Goal: Task Accomplishment & Management: Manage account settings

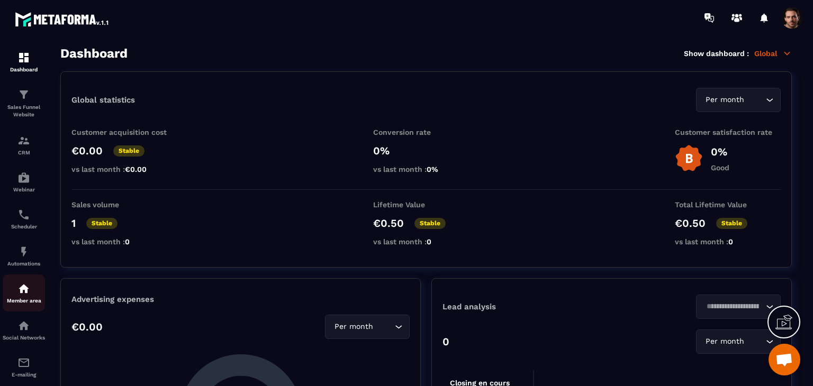
click at [38, 304] on p "Member area" at bounding box center [24, 301] width 42 height 6
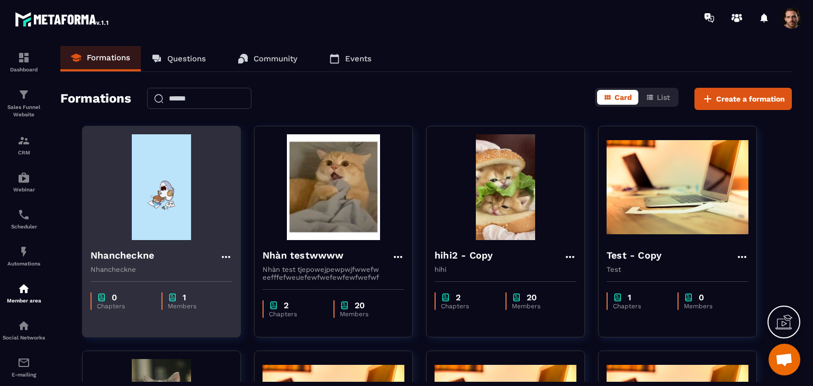
click at [167, 291] on div "0 Chapters 1 Members" at bounding box center [162, 295] width 158 height 44
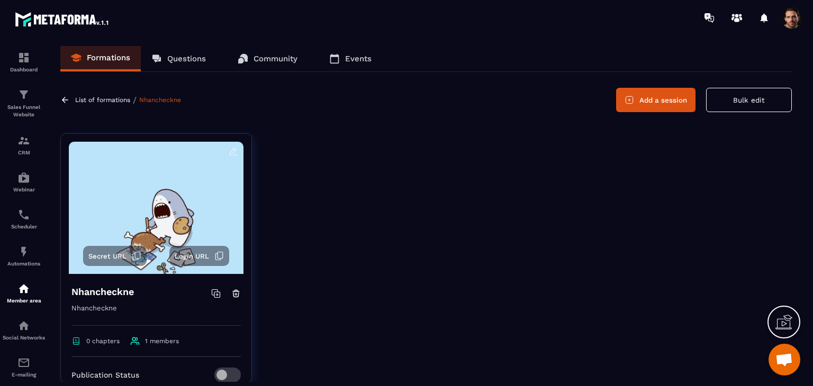
scroll to position [180, 0]
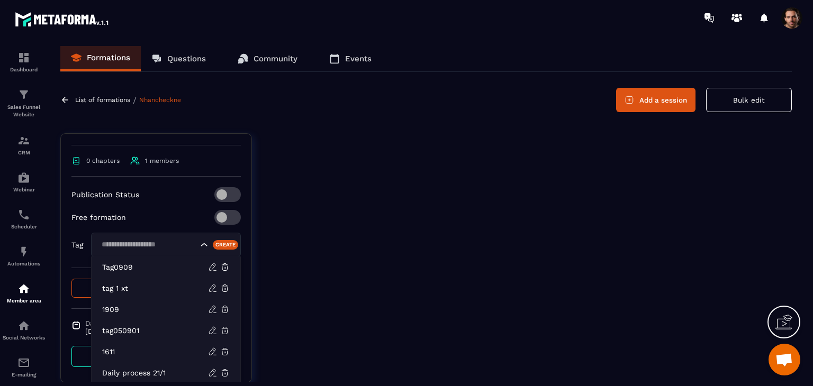
click at [169, 249] on input "Search for option" at bounding box center [148, 245] width 100 height 12
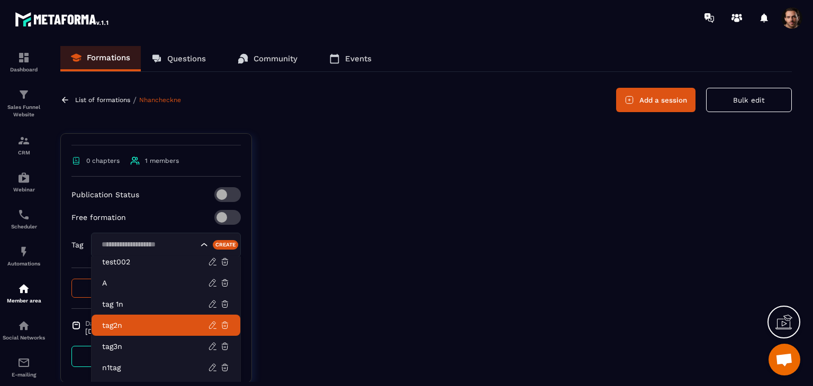
scroll to position [233, 0]
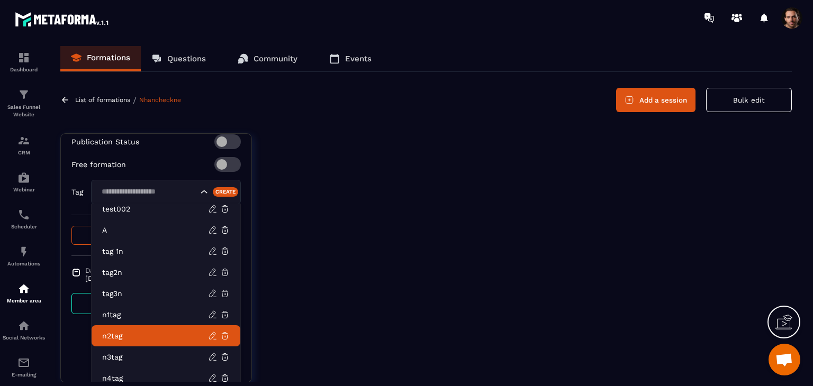
click at [297, 299] on div at bounding box center [530, 266] width 524 height 266
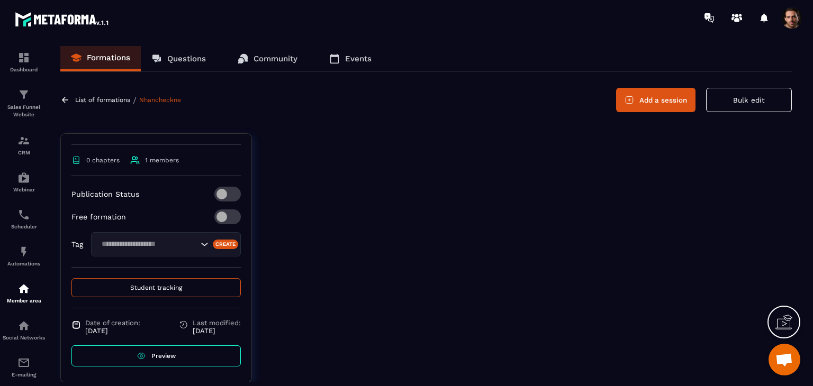
scroll to position [180, 0]
click at [27, 261] on div "Automations" at bounding box center [24, 255] width 42 height 21
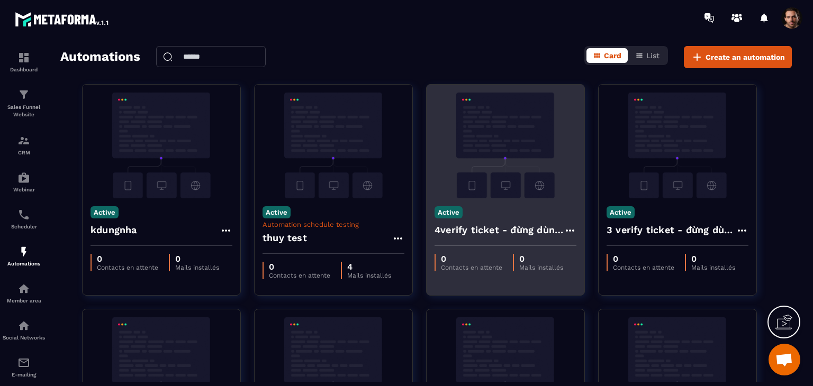
scroll to position [53, 0]
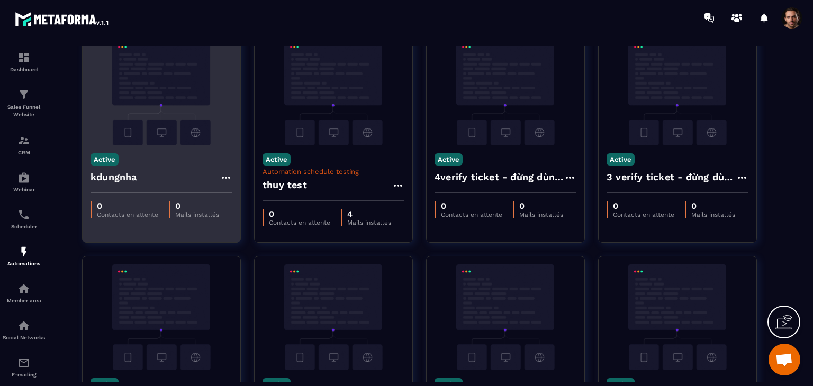
click at [184, 217] on p "Mails installés" at bounding box center [197, 214] width 44 height 7
click at [187, 197] on div "0 Contacts en attente 0 Mails installés" at bounding box center [162, 209] width 158 height 33
click at [218, 225] on div "0 Contacts en attente 0 Mails installés" at bounding box center [162, 209] width 158 height 33
click at [223, 179] on icon at bounding box center [226, 177] width 13 height 13
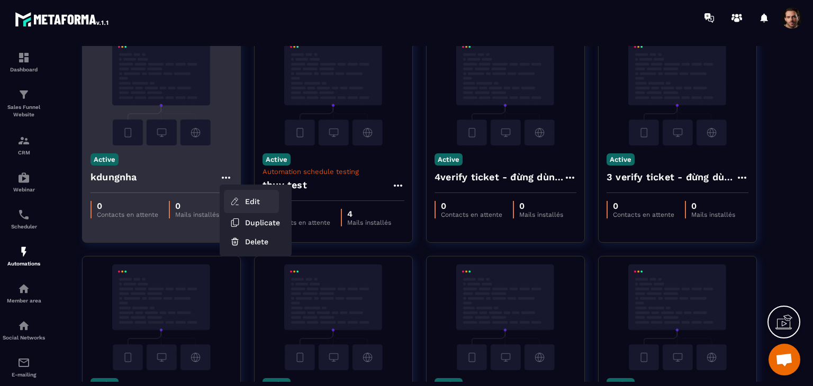
click at [232, 199] on icon at bounding box center [235, 202] width 10 height 10
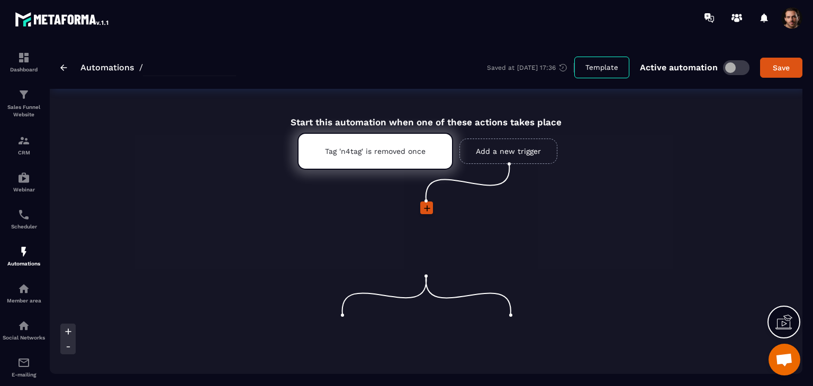
type input "********"
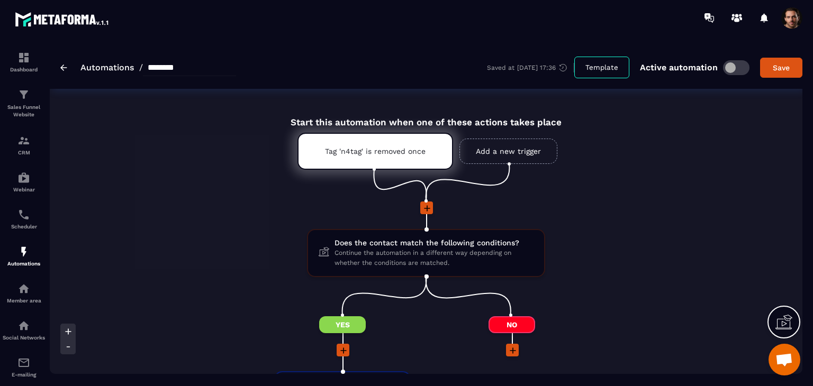
click at [477, 157] on link "Add a new trigger" at bounding box center [508, 151] width 98 height 25
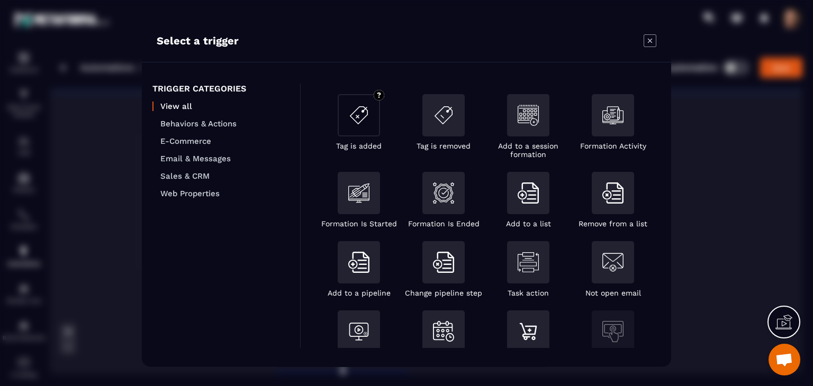
click at [385, 134] on li "Tag is added" at bounding box center [358, 122] width 85 height 56
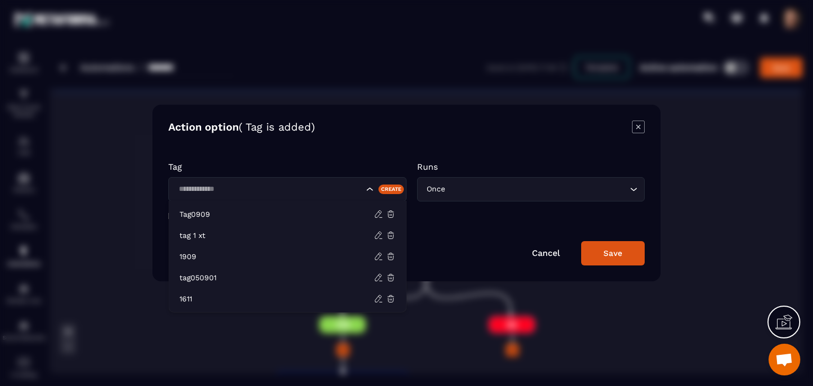
click at [334, 197] on div "Search for option" at bounding box center [287, 189] width 238 height 24
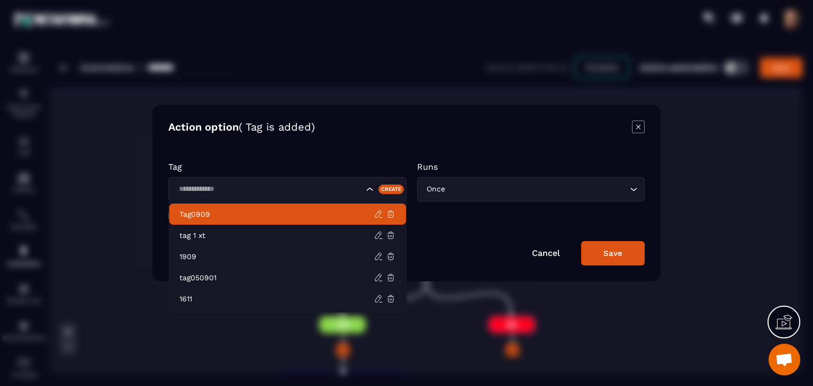
click at [478, 233] on form "Tag Create Runs Once Loading... Segment contacts entering this automation Cance…" at bounding box center [406, 208] width 476 height 114
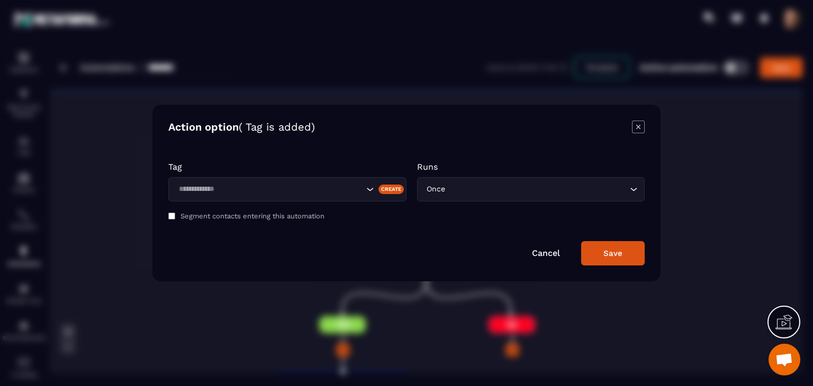
click at [639, 127] on icon "Modal window" at bounding box center [638, 127] width 13 height 13
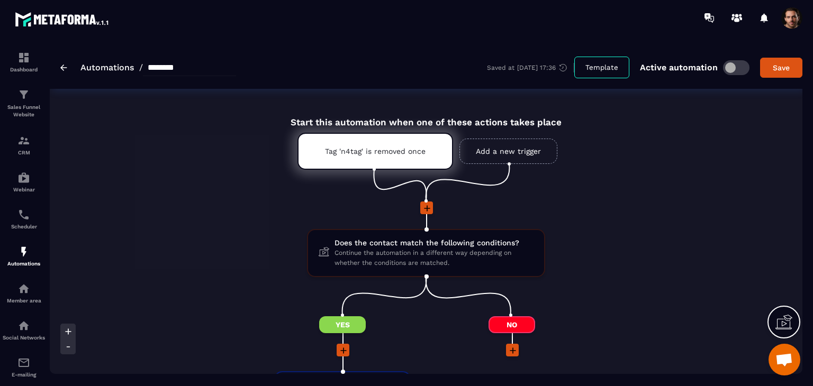
click at [522, 152] on link "Add a new trigger" at bounding box center [508, 151] width 98 height 25
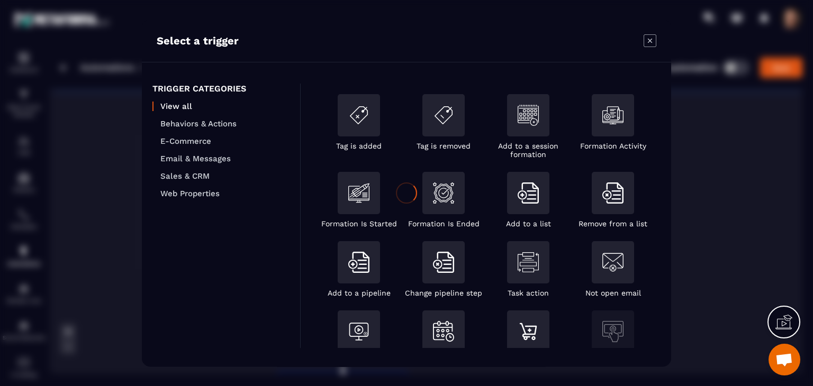
click at [434, 119] on div at bounding box center [406, 193] width 813 height 386
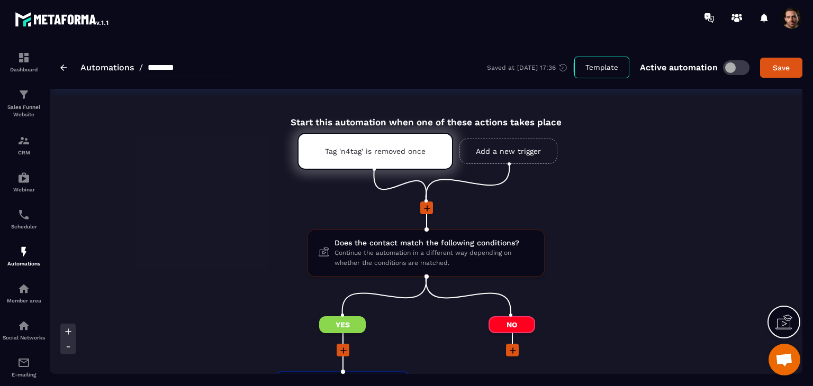
click at [494, 149] on link "Add a new trigger" at bounding box center [508, 151] width 98 height 25
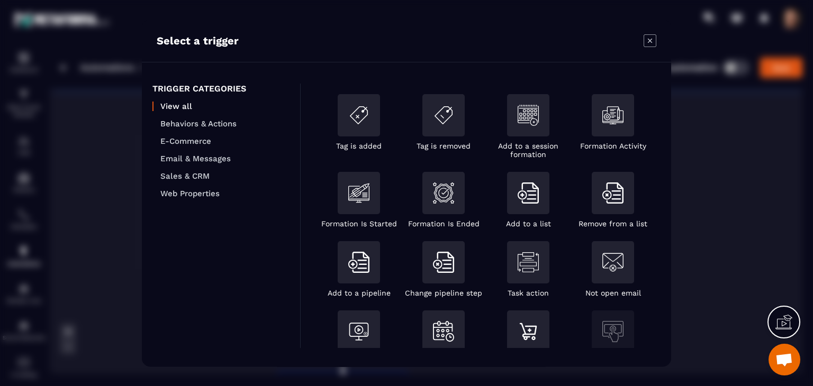
click at [448, 130] on div "Modal window" at bounding box center [443, 115] width 42 height 42
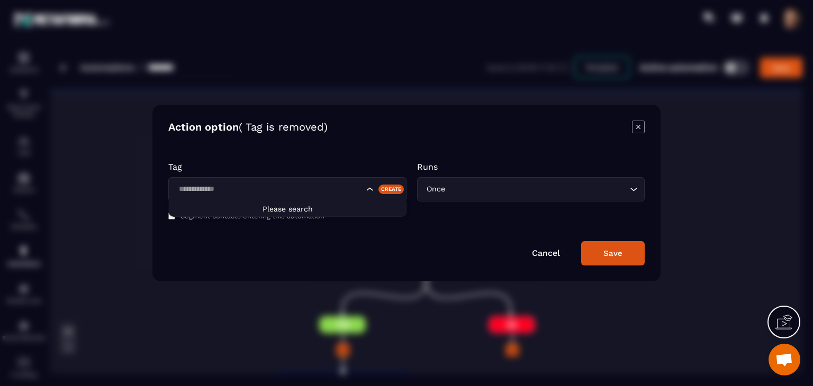
click at [350, 189] on input "Search for option" at bounding box center [269, 190] width 188 height 12
click at [639, 127] on icon "Modal window" at bounding box center [638, 127] width 13 height 13
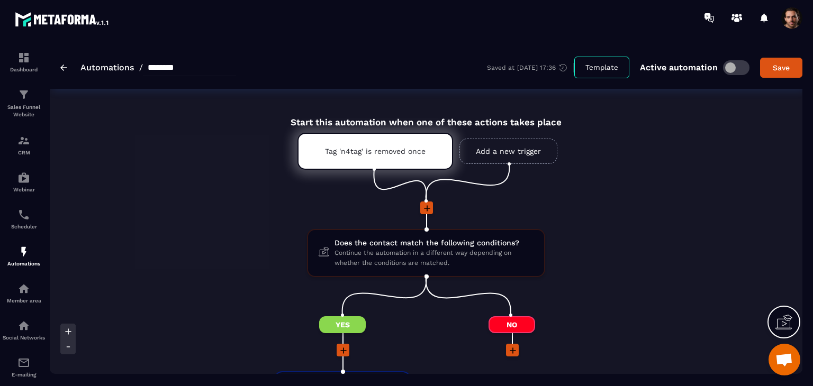
click at [427, 208] on icon at bounding box center [427, 208] width 6 height 6
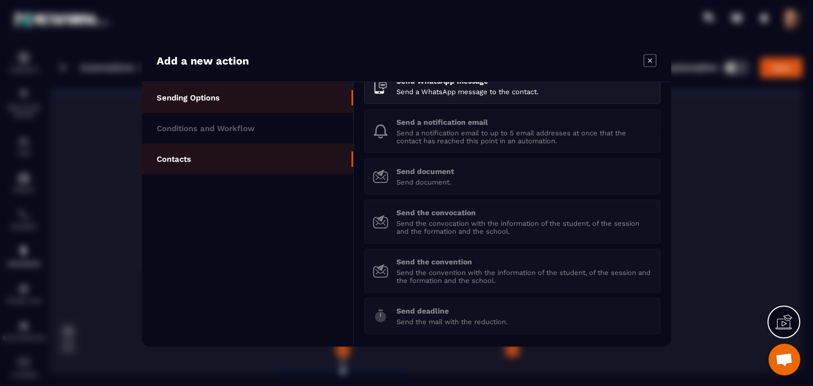
click at [241, 160] on li "Contacts" at bounding box center [247, 159] width 211 height 31
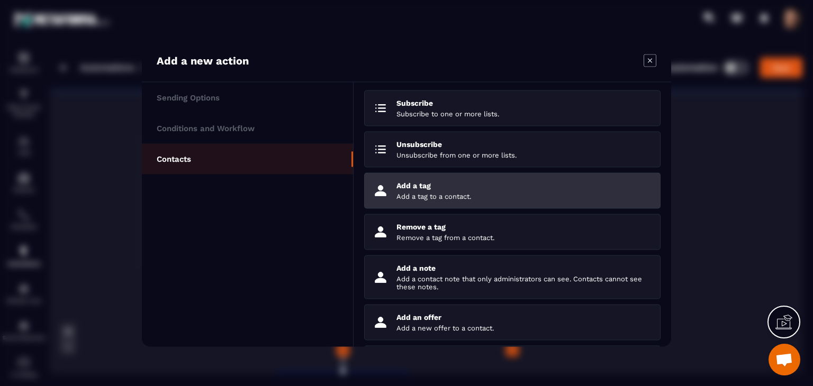
click at [427, 194] on p "Add a tag to a contact." at bounding box center [524, 197] width 256 height 8
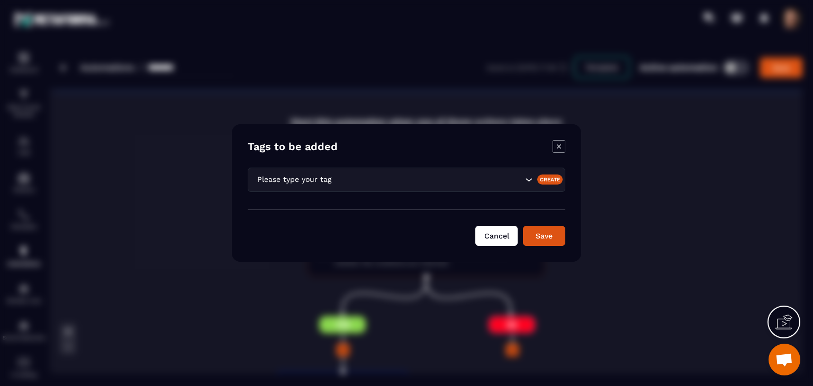
click at [507, 241] on button "Cancel" at bounding box center [496, 236] width 42 height 20
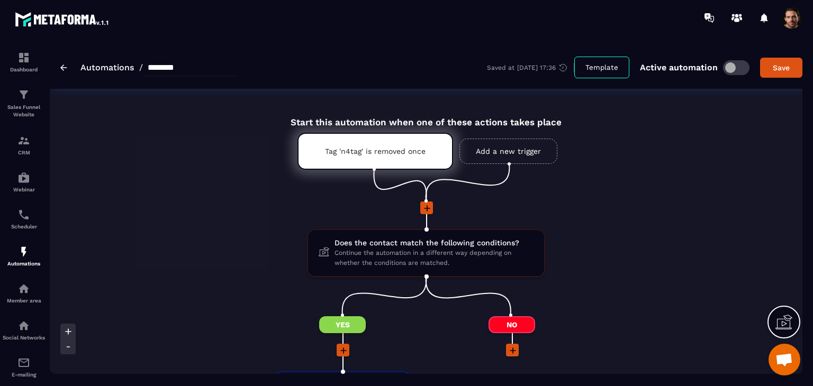
click at [429, 211] on icon at bounding box center [427, 208] width 11 height 11
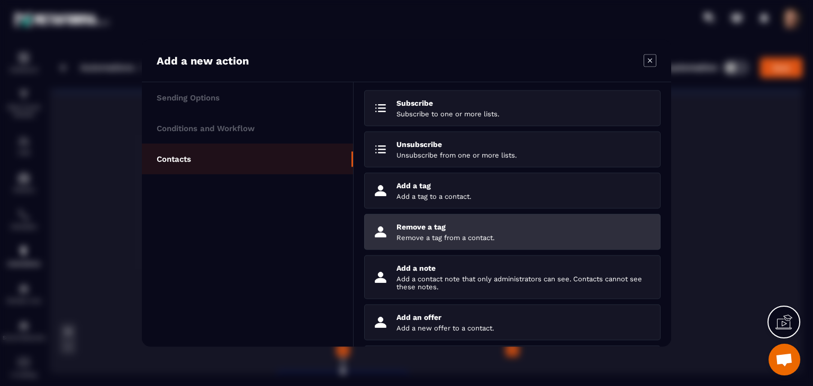
click at [441, 220] on li "Remove a tag Remove a tag from a contact." at bounding box center [512, 232] width 296 height 36
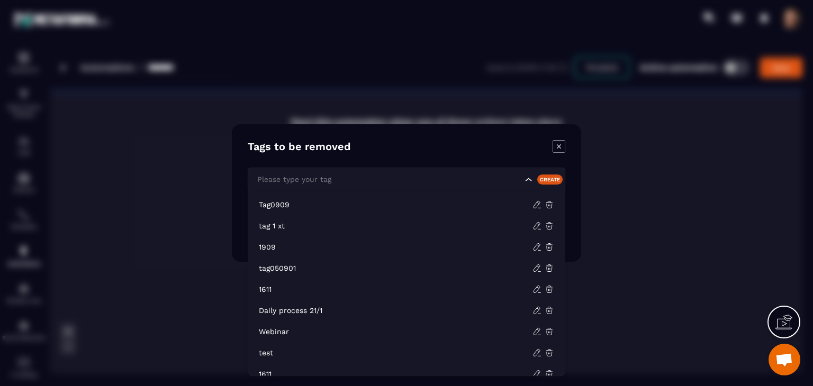
click at [475, 178] on input "Search for option" at bounding box center [388, 180] width 268 height 12
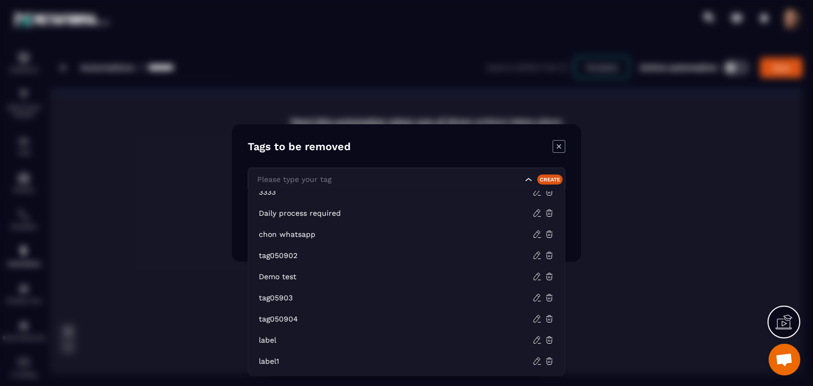
scroll to position [413, 0]
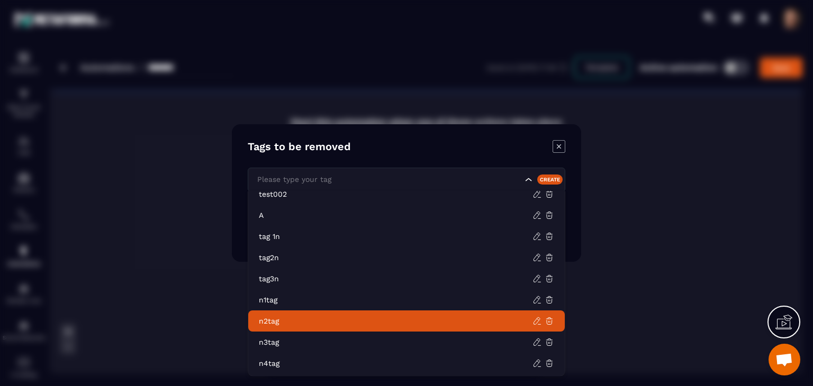
click at [647, 284] on div "Modal window" at bounding box center [406, 193] width 813 height 386
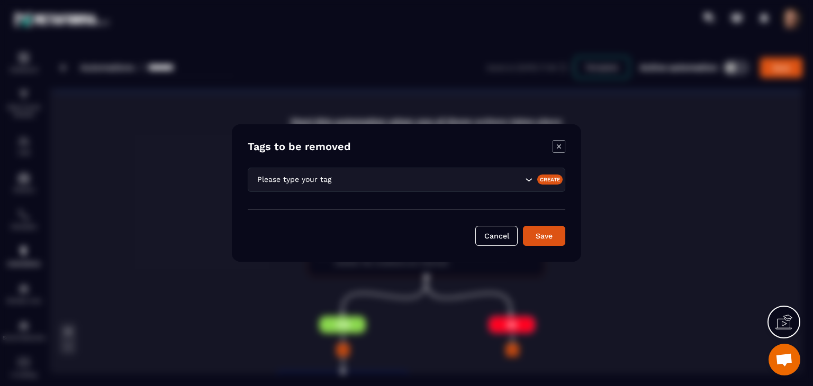
click at [559, 149] on icon "Modal window" at bounding box center [558, 146] width 13 height 13
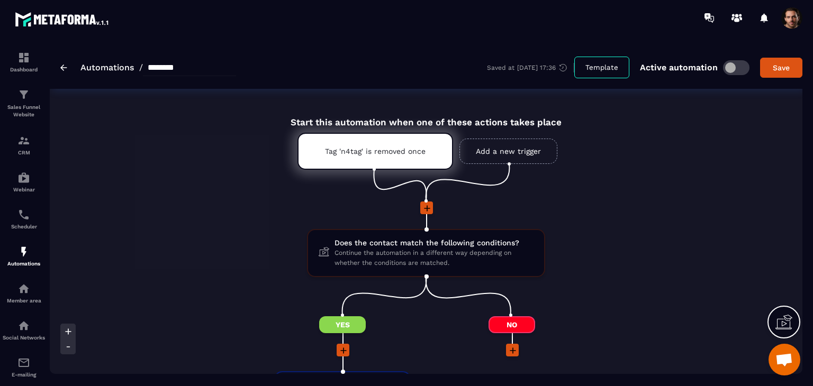
click at [428, 208] on icon at bounding box center [427, 208] width 6 height 6
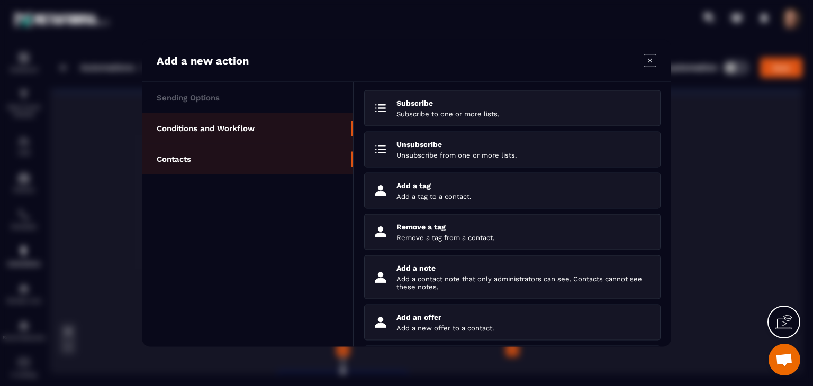
click at [271, 130] on li "Conditions and Workflow" at bounding box center [247, 128] width 211 height 31
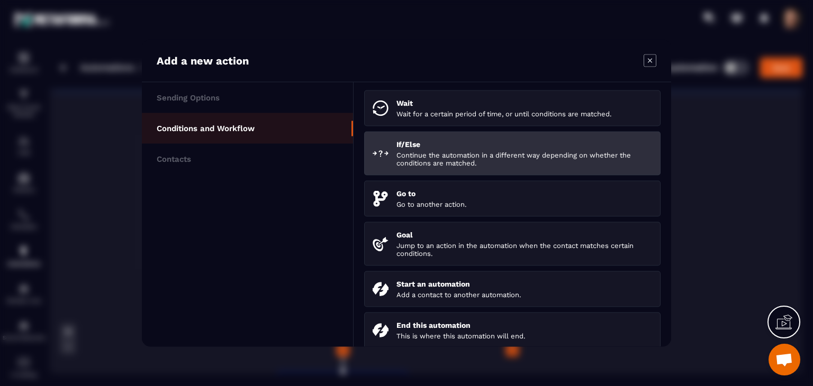
click at [413, 171] on li "If/Else Continue the automation in a different way depending on whether the con…" at bounding box center [512, 154] width 296 height 44
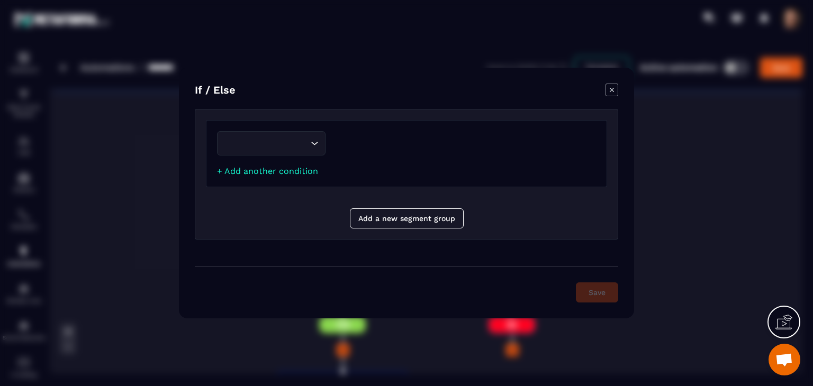
click at [299, 152] on div "Loading..." at bounding box center [271, 143] width 108 height 24
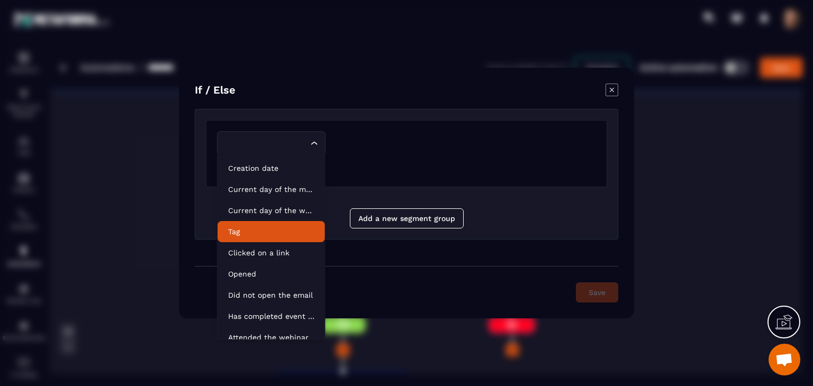
click at [262, 236] on p "Tag" at bounding box center [271, 231] width 86 height 11
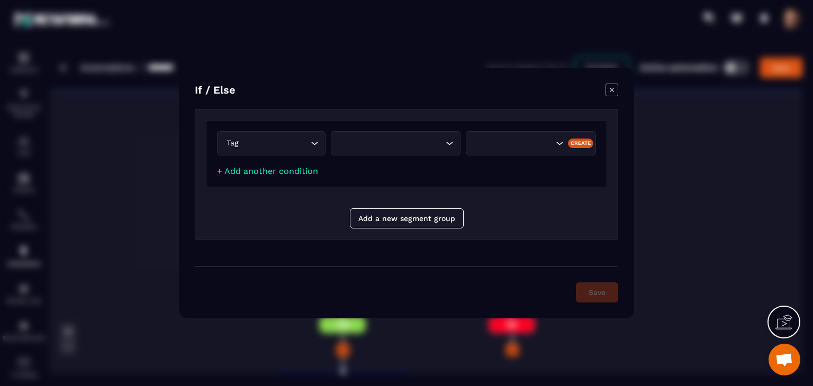
click at [612, 87] on icon "Modal window" at bounding box center [611, 90] width 13 height 13
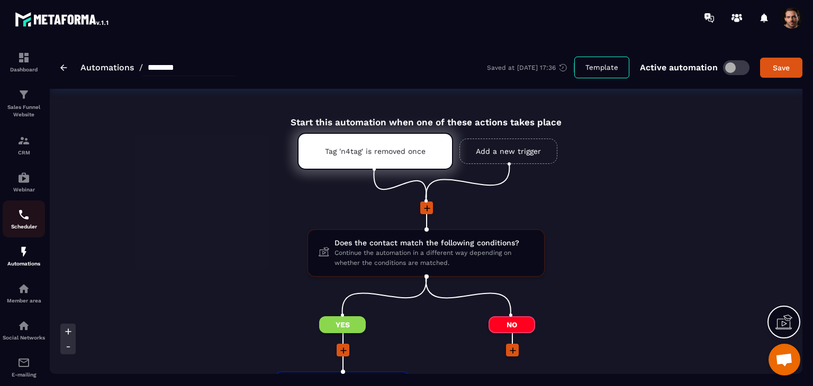
click at [20, 236] on link "Scheduler" at bounding box center [24, 218] width 42 height 37
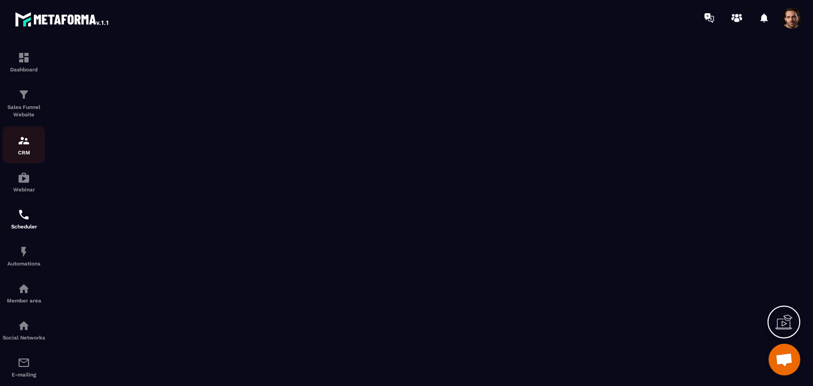
click at [23, 151] on p "CRM" at bounding box center [24, 153] width 42 height 6
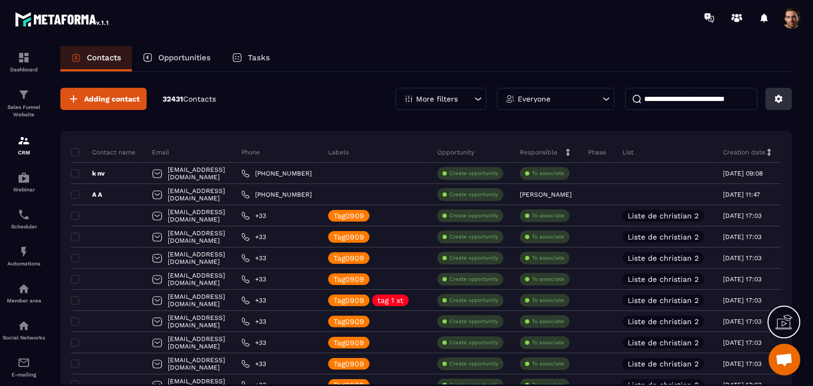
click at [778, 98] on icon at bounding box center [778, 99] width 10 height 10
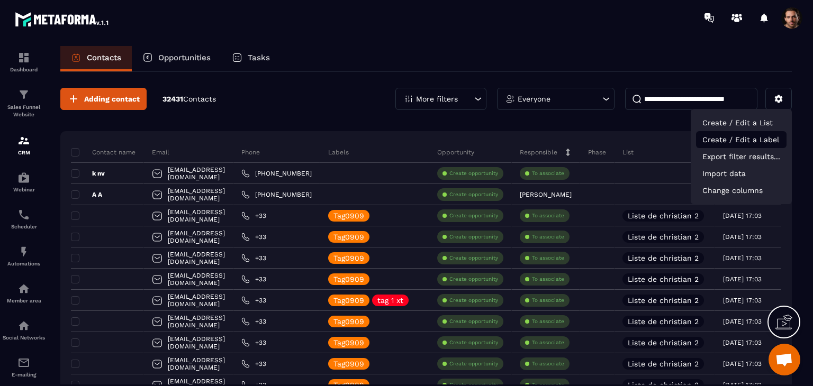
click at [763, 138] on p "Create / Edit a Label" at bounding box center [741, 139] width 90 height 17
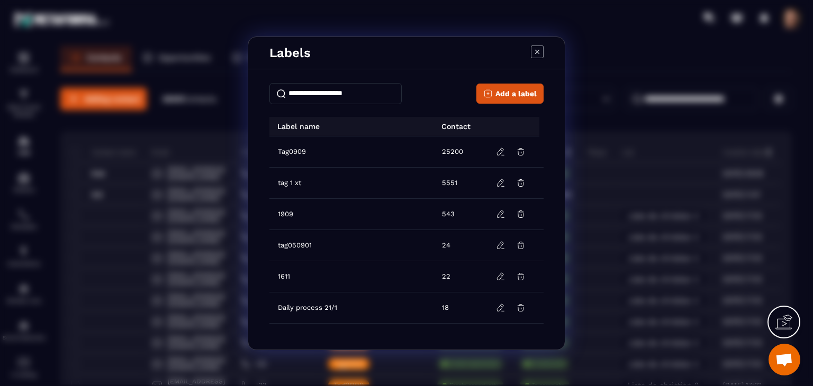
click at [539, 54] on icon "Modal window" at bounding box center [537, 51] width 13 height 13
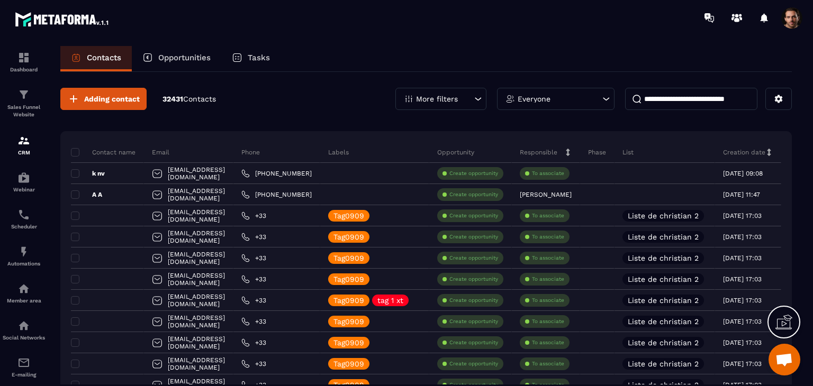
click at [440, 100] on p "More filters" at bounding box center [437, 98] width 42 height 7
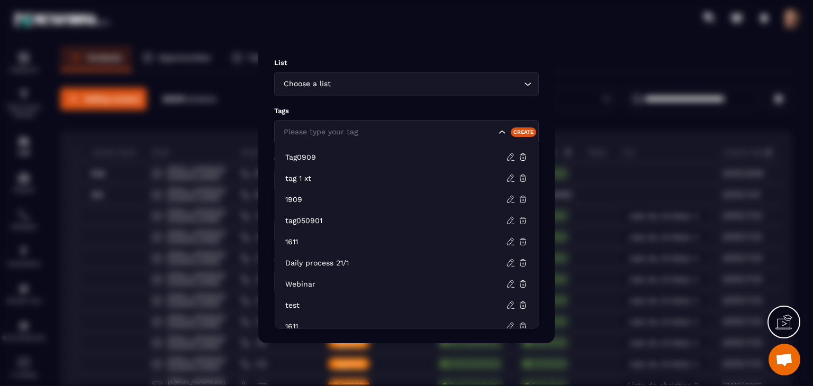
click at [461, 134] on input "Search for option" at bounding box center [388, 132] width 215 height 12
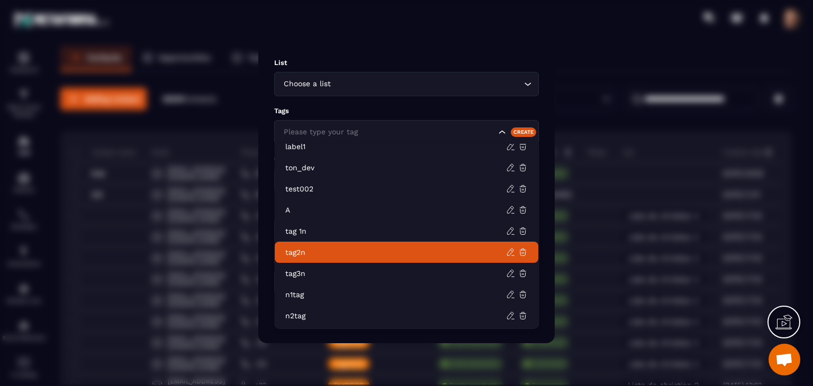
scroll to position [413, 0]
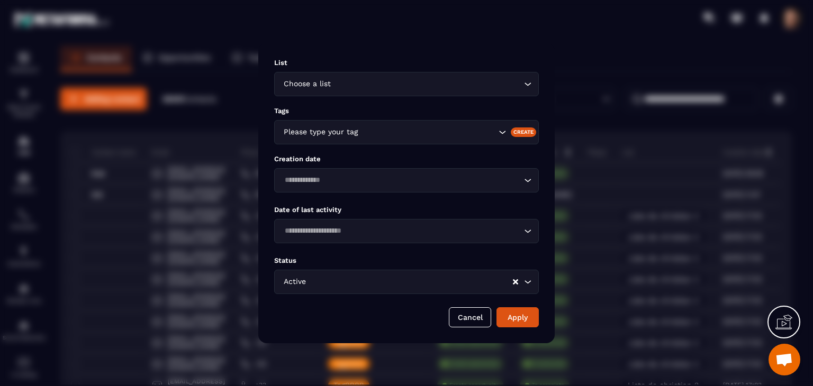
click at [575, 299] on div "Modal window" at bounding box center [406, 193] width 813 height 386
click at [472, 312] on button "Cancel" at bounding box center [470, 317] width 42 height 20
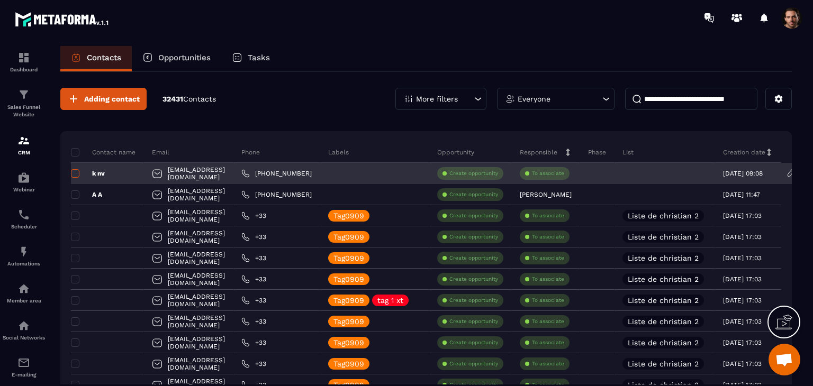
click at [76, 175] on span at bounding box center [75, 173] width 8 height 8
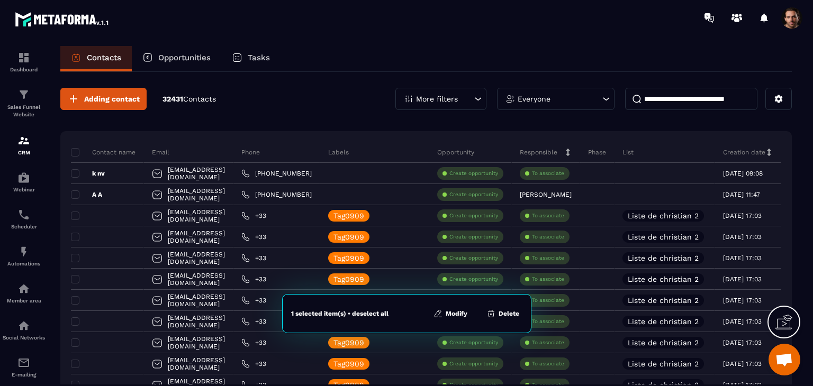
click at [449, 312] on button "Modify" at bounding box center [450, 313] width 40 height 11
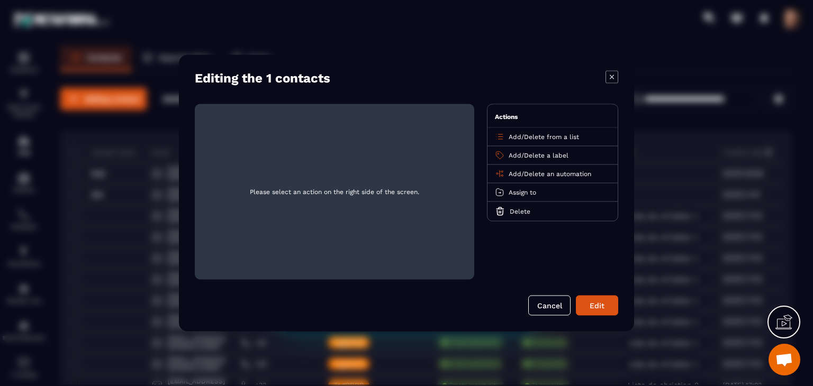
click at [514, 156] on span "Add" at bounding box center [514, 155] width 13 height 7
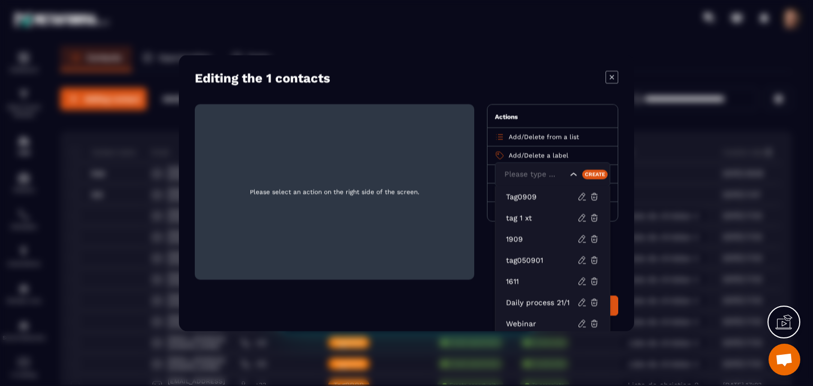
click at [614, 80] on icon "Modal window" at bounding box center [611, 77] width 13 height 13
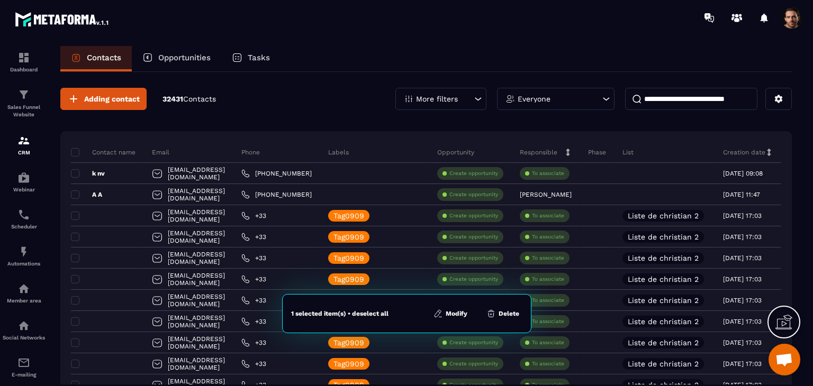
click at [165, 59] on p "Opportunities" at bounding box center [184, 58] width 52 height 10
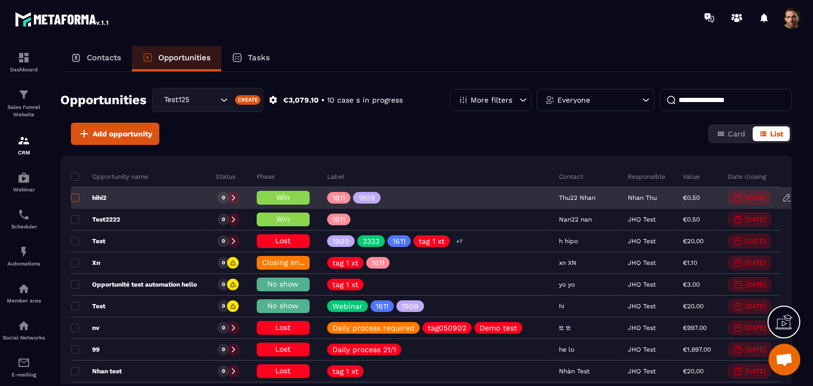
click at [76, 200] on span at bounding box center [75, 198] width 8 height 8
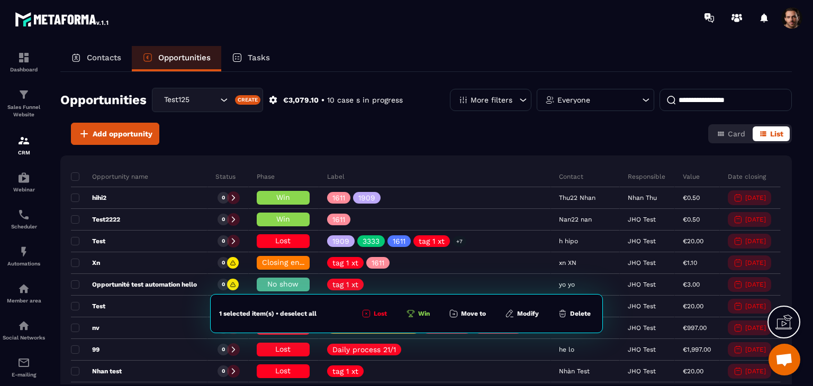
click at [531, 312] on button "Modify" at bounding box center [521, 313] width 40 height 11
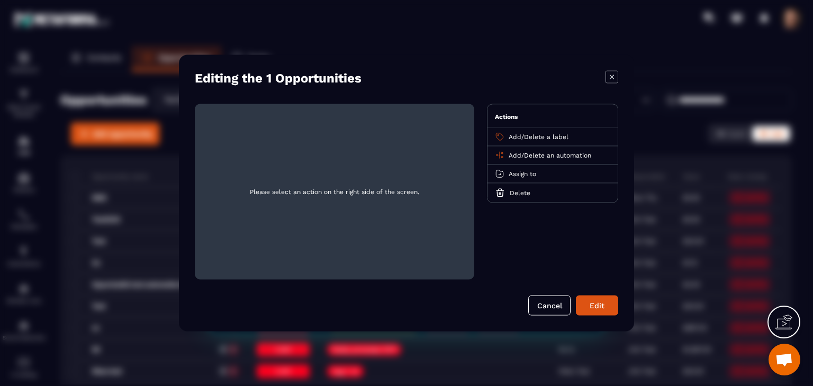
click at [515, 138] on span "Add" at bounding box center [514, 136] width 13 height 7
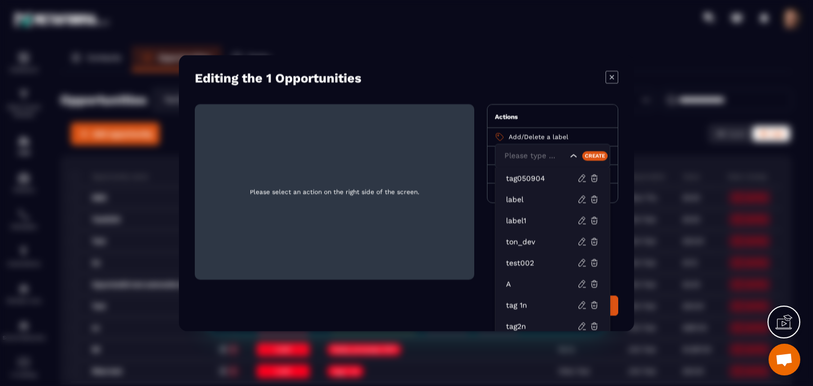
scroll to position [21, 0]
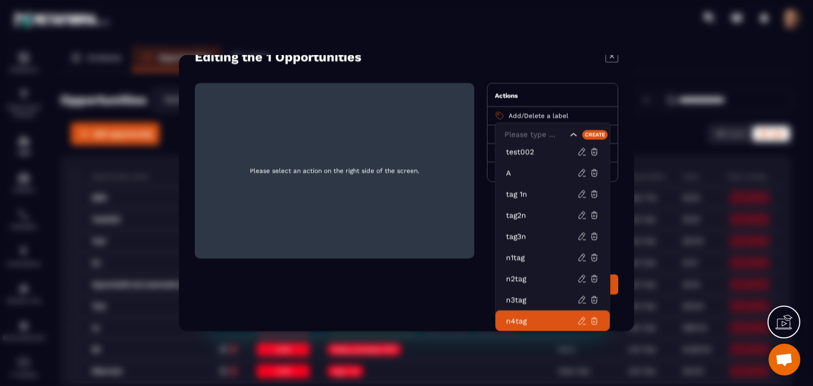
click at [455, 315] on div "Editing the 1 Opportunities Please select an action on the right side of the sc…" at bounding box center [406, 193] width 455 height 277
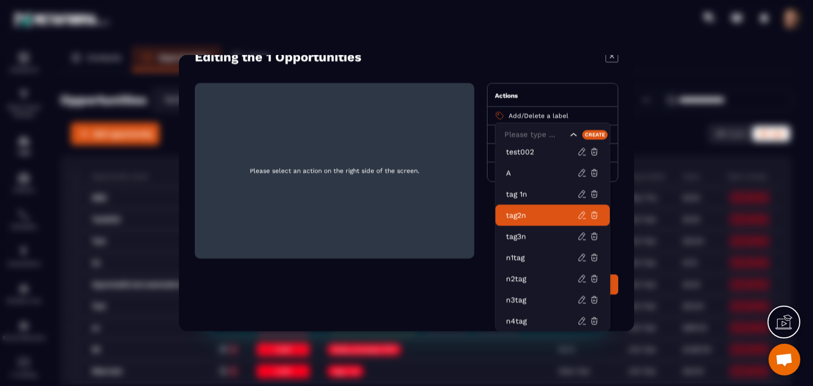
scroll to position [402, 0]
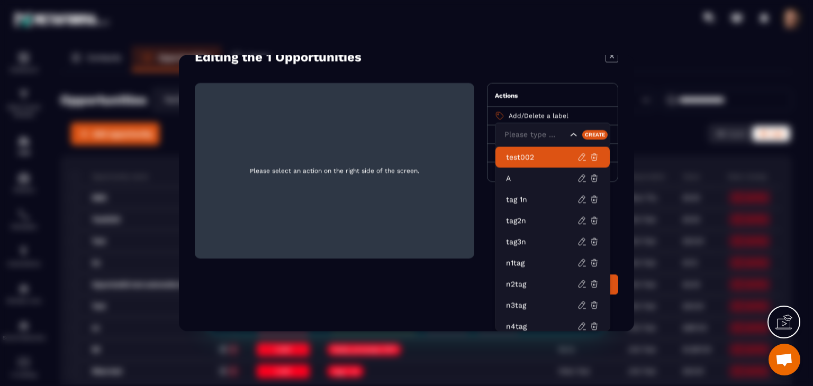
click at [614, 56] on icon "Modal window" at bounding box center [611, 56] width 13 height 13
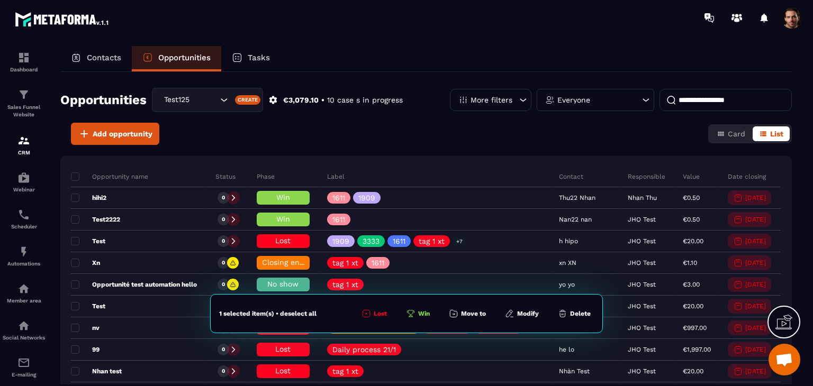
click at [494, 96] on p "More filters" at bounding box center [491, 99] width 42 height 7
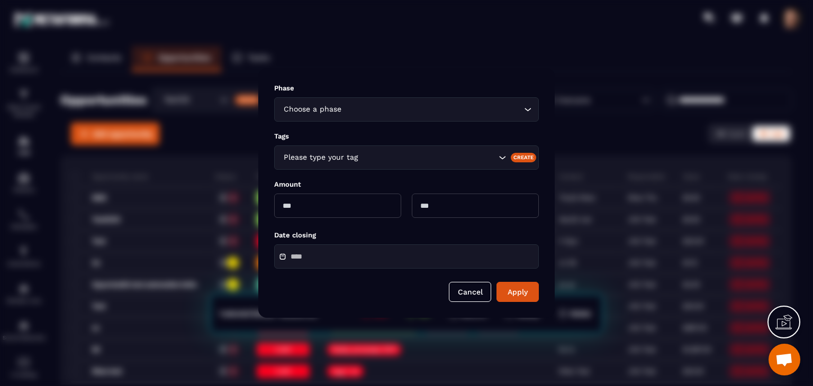
click at [448, 156] on input "Search for option" at bounding box center [428, 158] width 136 height 12
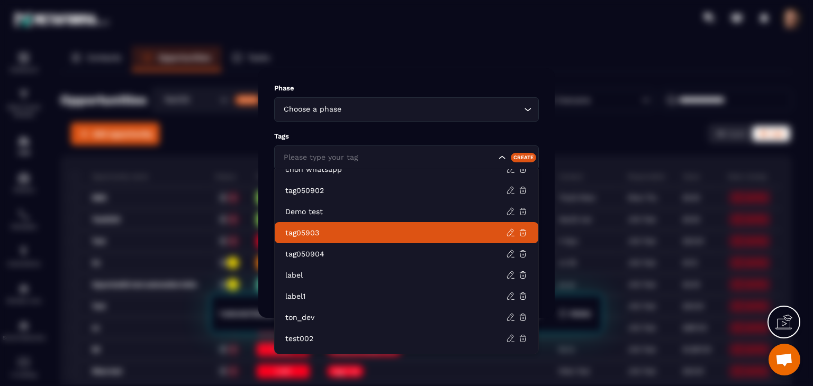
scroll to position [407, 0]
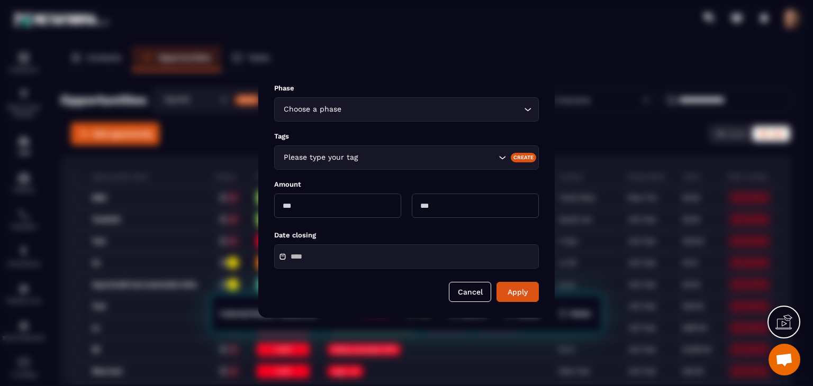
click at [564, 302] on div "Modal window" at bounding box center [406, 193] width 813 height 386
click at [474, 299] on button "Cancel" at bounding box center [470, 292] width 42 height 20
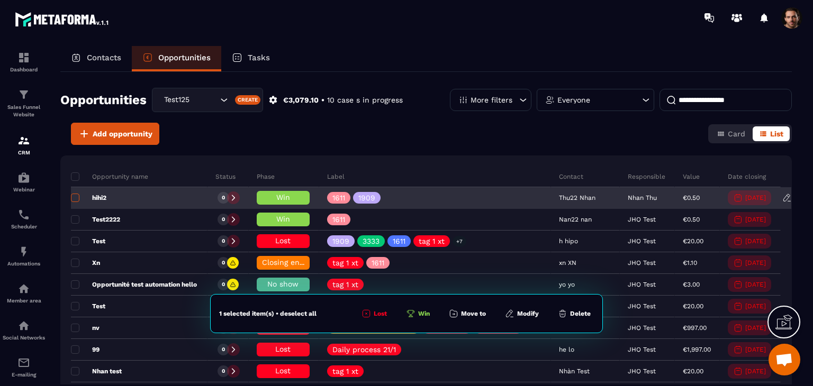
click at [78, 199] on span at bounding box center [75, 198] width 8 height 8
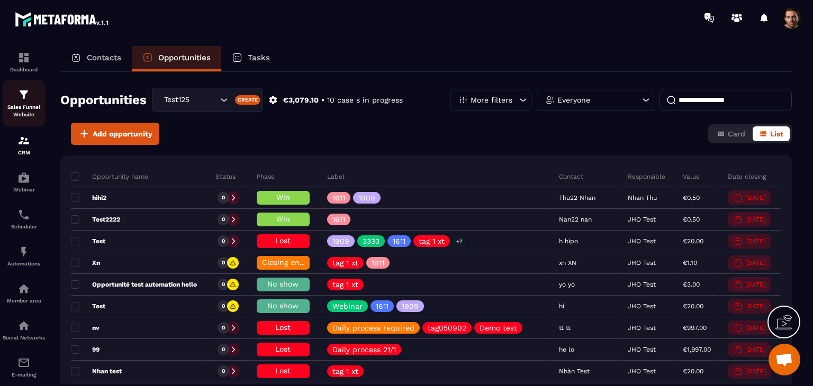
click at [22, 113] on p "Sales Funnel Website" at bounding box center [24, 111] width 42 height 15
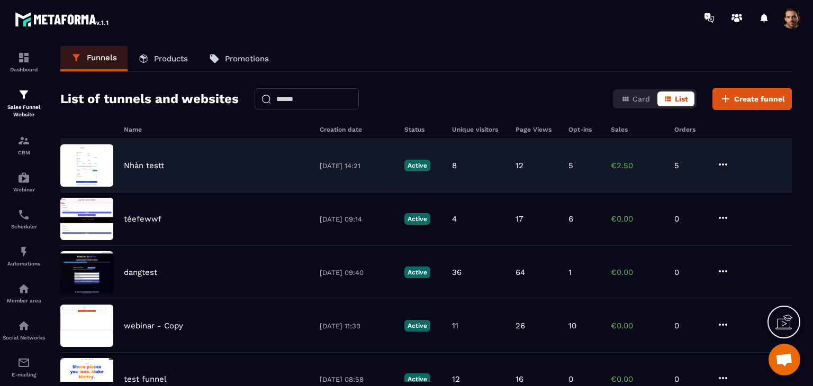
click at [536, 171] on div "[PERSON_NAME] testt [DATE] 14:21 Active 8 12 5 €2.50 5" at bounding box center [425, 165] width 731 height 53
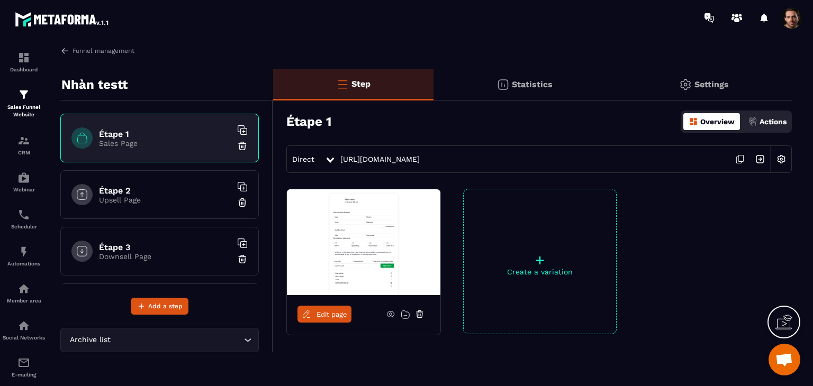
click at [759, 125] on p "Actions" at bounding box center [772, 121] width 27 height 8
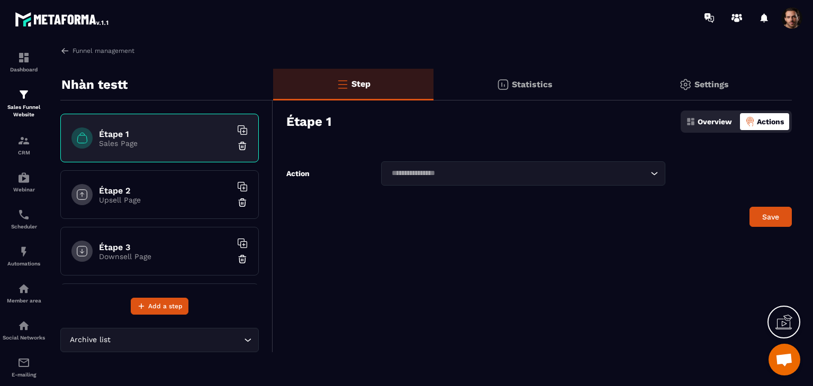
click at [489, 180] on div "Loading..." at bounding box center [523, 173] width 284 height 24
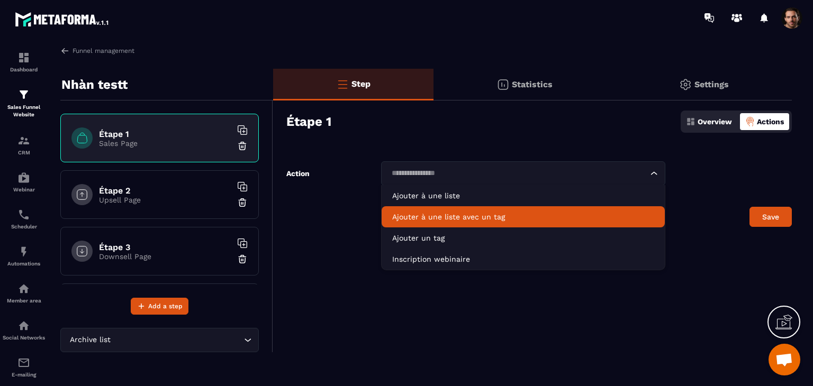
click at [497, 212] on p "Ajouter à une liste avec un tag" at bounding box center [523, 217] width 262 height 11
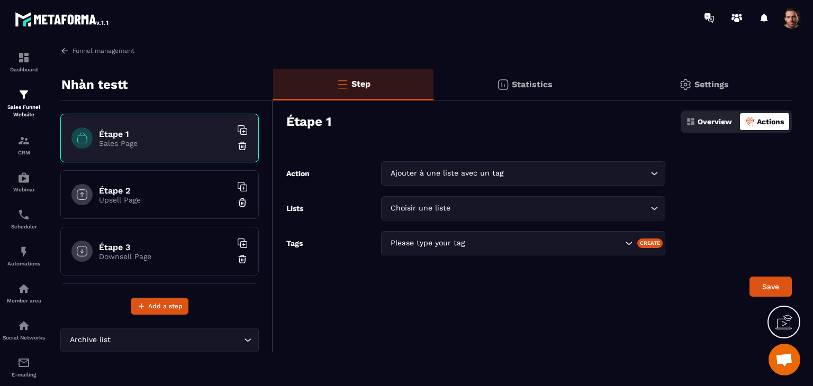
click at [510, 247] on input "Search for option" at bounding box center [545, 244] width 156 height 12
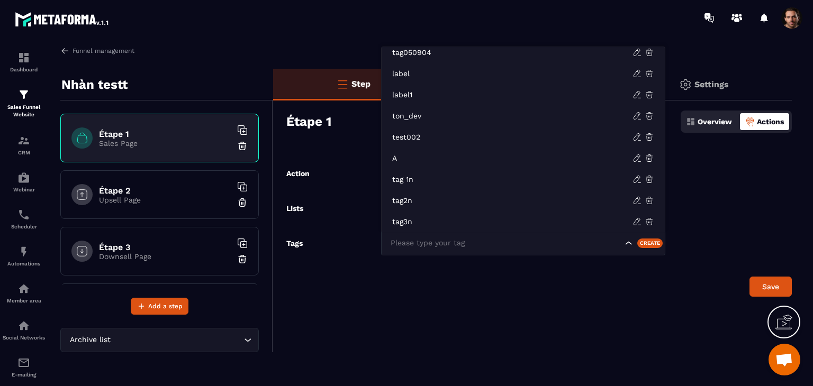
scroll to position [413, 0]
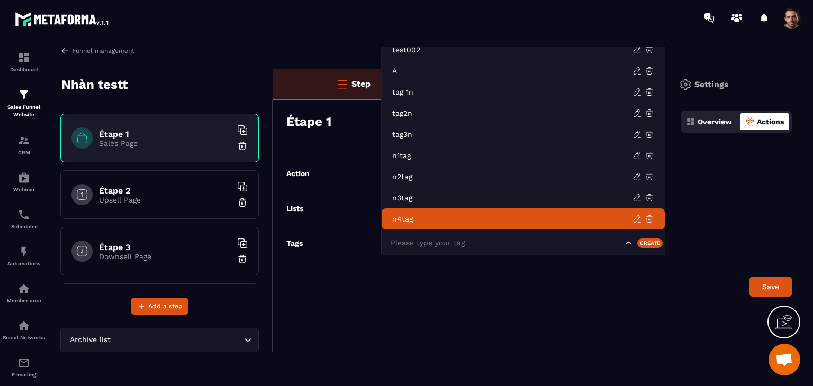
click at [517, 347] on div "Step Statistics Settings Étape 1 Overview Actions Action Ajouter à une liste av…" at bounding box center [532, 211] width 518 height 284
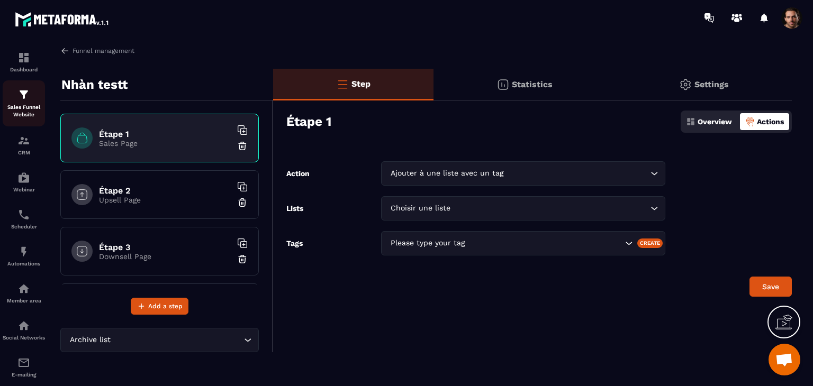
click at [26, 106] on p "Sales Funnel Website" at bounding box center [24, 111] width 42 height 15
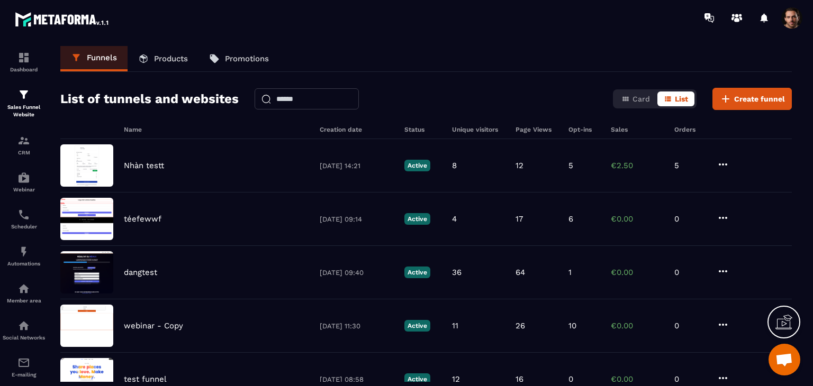
click at [176, 62] on p "Products" at bounding box center [171, 59] width 34 height 10
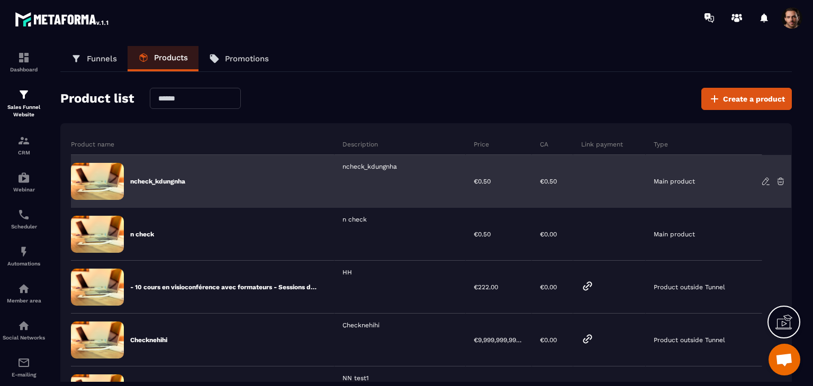
click at [767, 183] on icon at bounding box center [766, 182] width 10 height 10
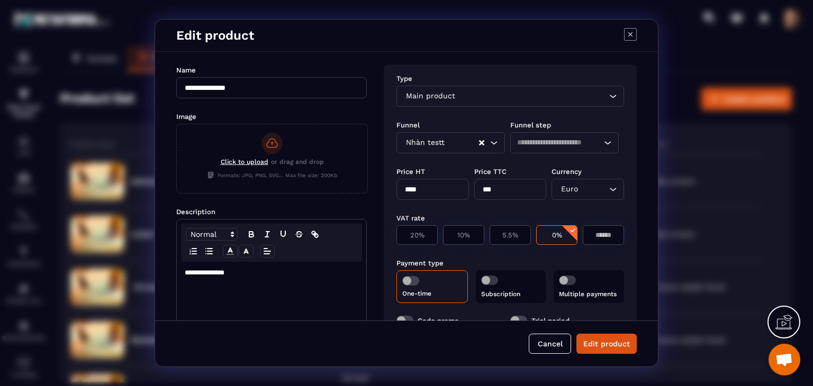
scroll to position [126, 0]
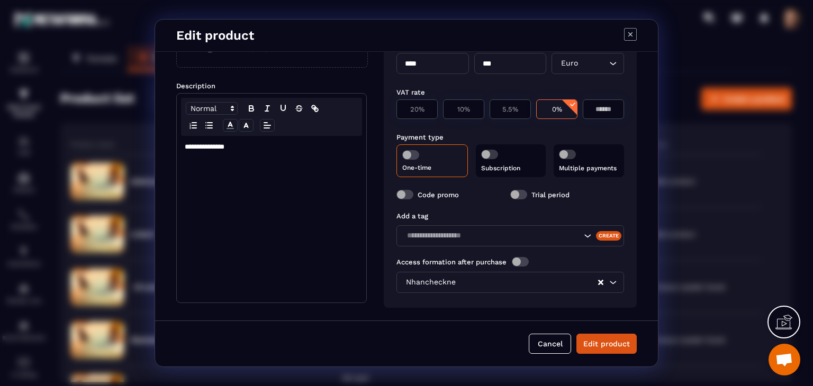
click at [510, 231] on input "Search for option" at bounding box center [492, 236] width 178 height 12
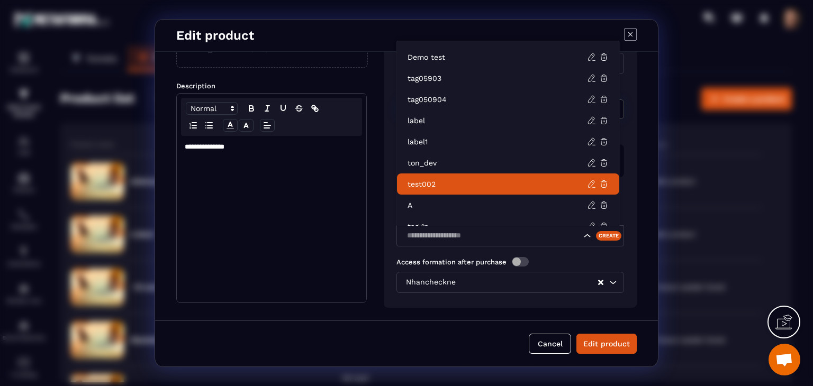
scroll to position [413, 0]
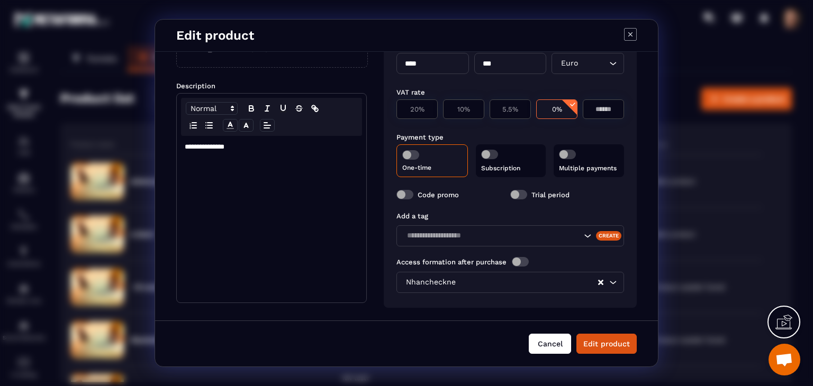
click at [537, 339] on button "Cancel" at bounding box center [549, 344] width 42 height 20
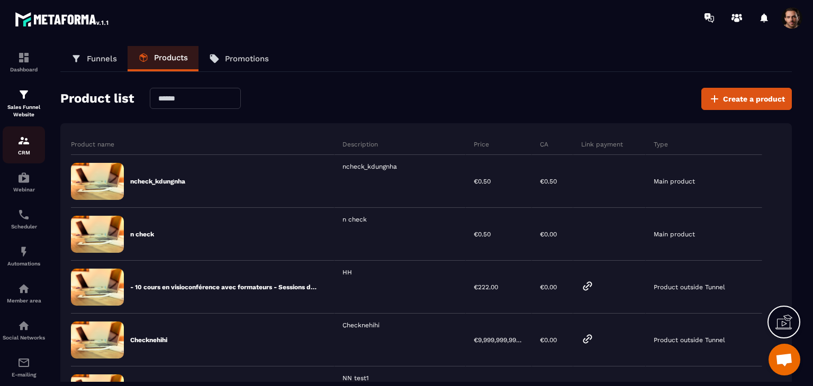
click at [15, 146] on div "CRM" at bounding box center [24, 144] width 42 height 21
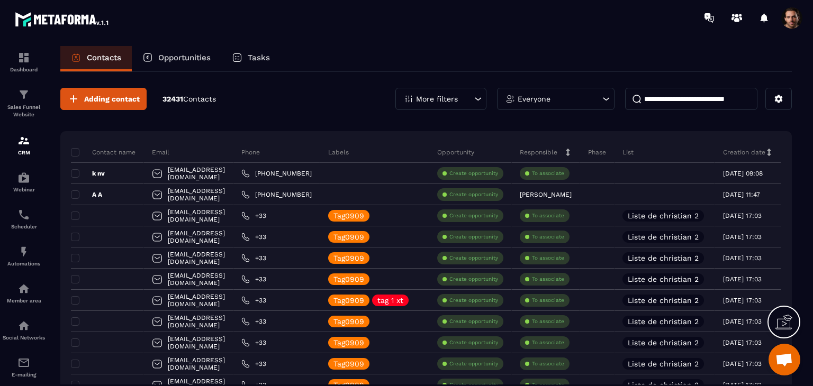
click at [198, 59] on p "Opportunities" at bounding box center [184, 58] width 52 height 10
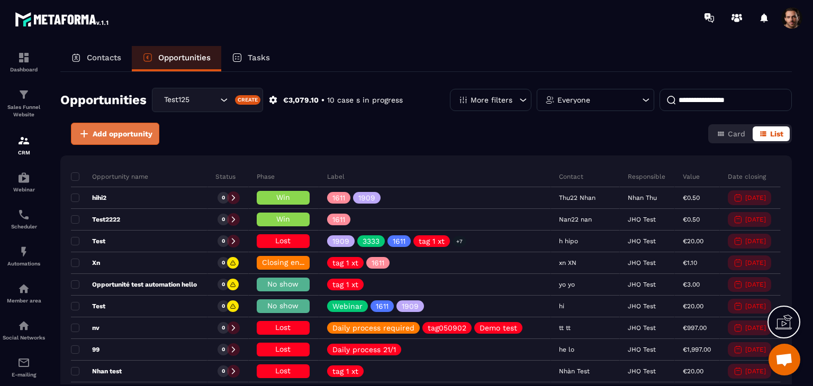
click at [125, 126] on button "Add opportunity" at bounding box center [115, 134] width 88 height 22
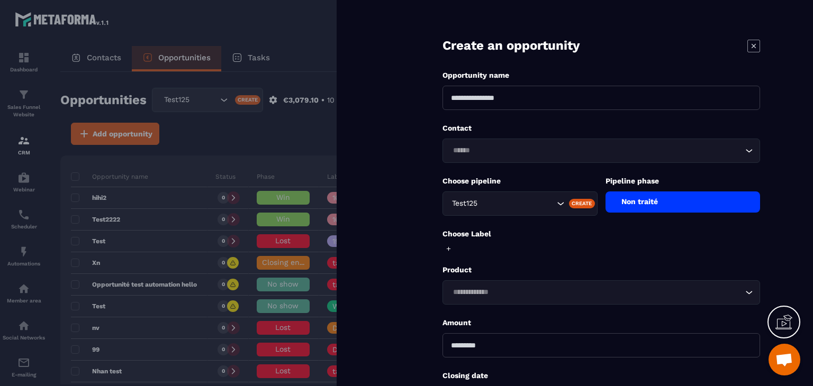
click at [499, 95] on input at bounding box center [600, 98] width 317 height 24
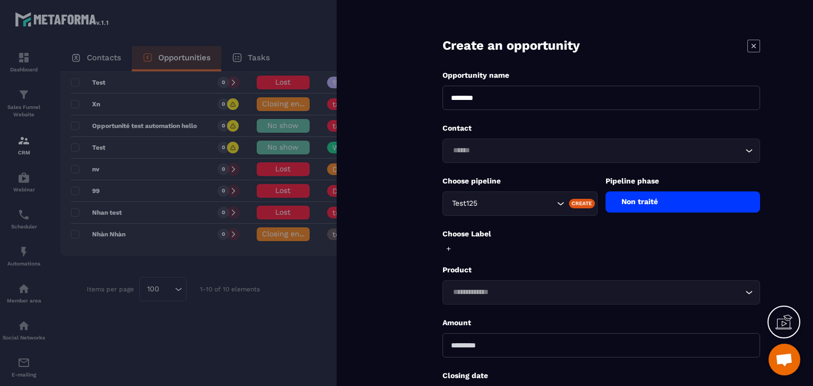
scroll to position [92, 0]
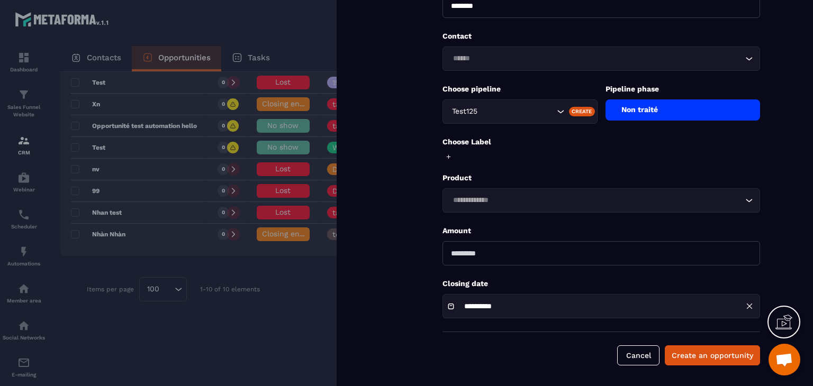
type input "********"
click at [516, 267] on form "**********" at bounding box center [600, 147] width 423 height 479
click at [510, 259] on input "number" at bounding box center [600, 253] width 317 height 24
type input "*"
click at [690, 350] on button "Create an opportunity" at bounding box center [711, 355] width 95 height 20
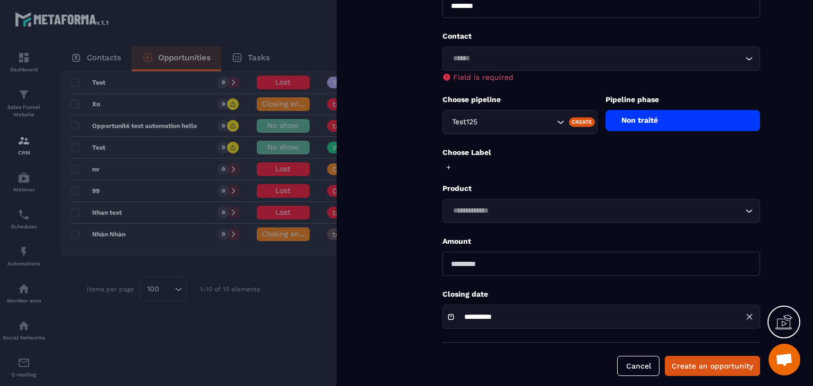
scroll to position [39, 0]
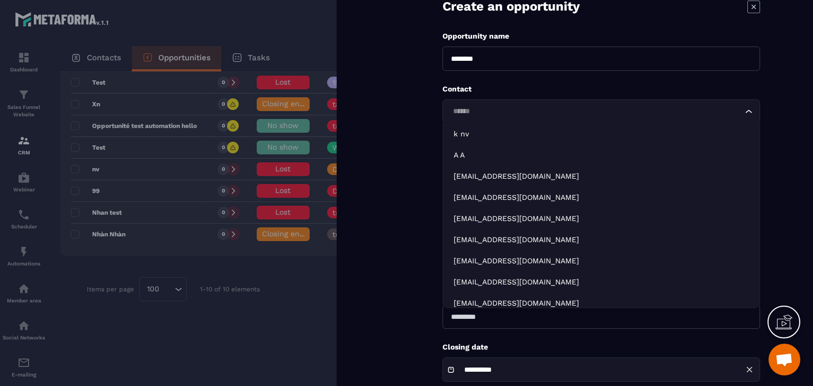
click at [484, 116] on input "Search for option" at bounding box center [595, 112] width 293 height 12
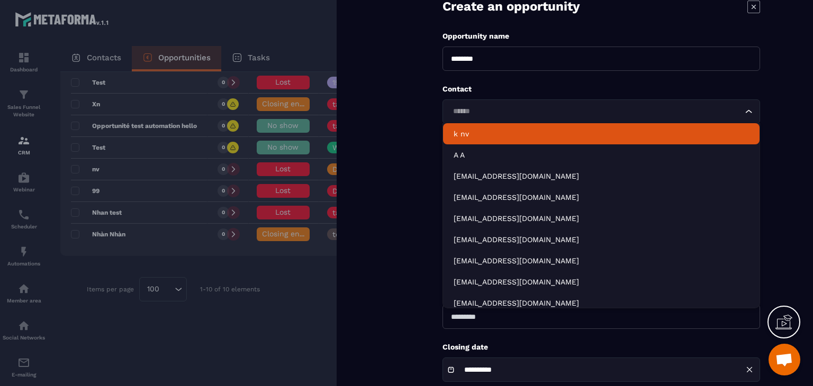
click at [491, 135] on p "k nv" at bounding box center [600, 134] width 295 height 11
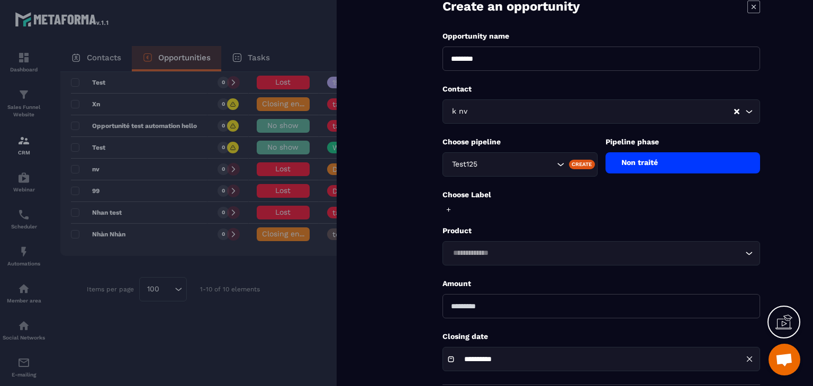
scroll to position [92, 0]
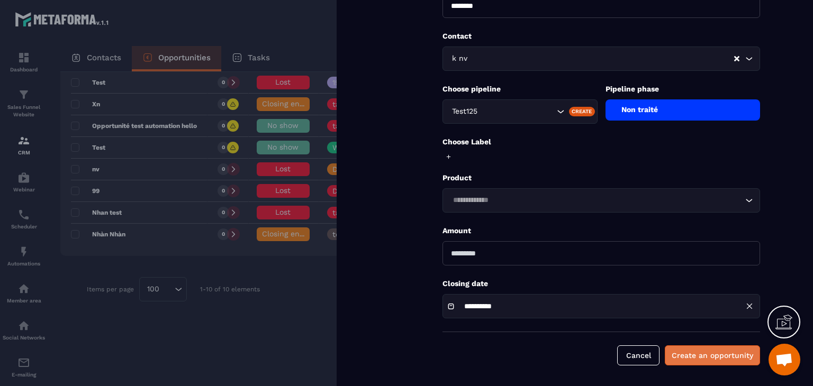
click at [691, 355] on button "Create an opportunity" at bounding box center [711, 355] width 95 height 20
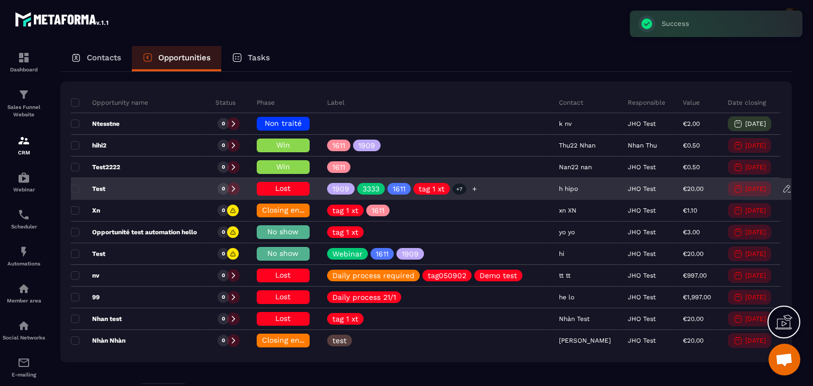
scroll to position [0, 0]
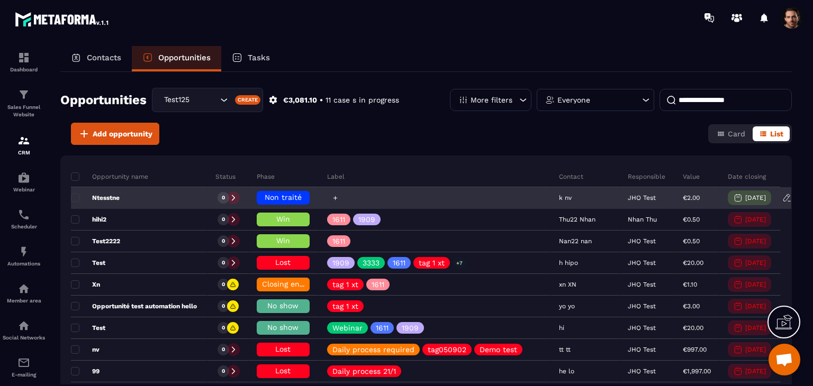
click at [335, 198] on icon at bounding box center [335, 198] width 7 height 7
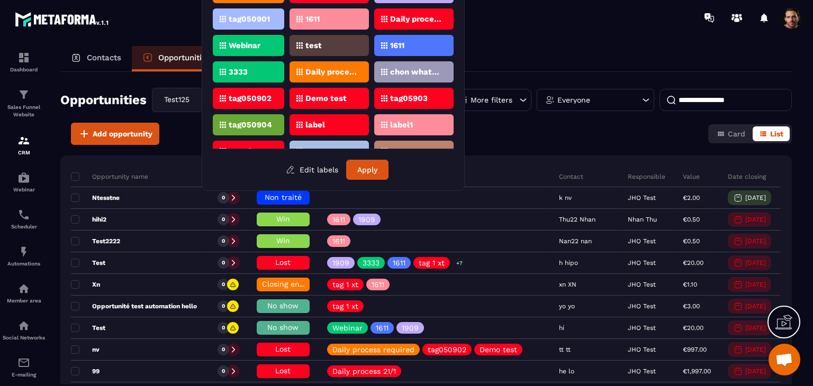
scroll to position [94, 0]
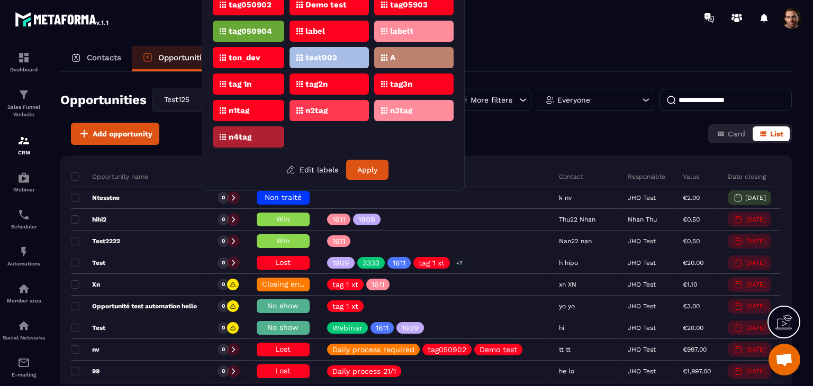
click at [404, 107] on p "n3tag" at bounding box center [401, 110] width 22 height 7
click at [380, 170] on button "Apply" at bounding box center [367, 170] width 42 height 20
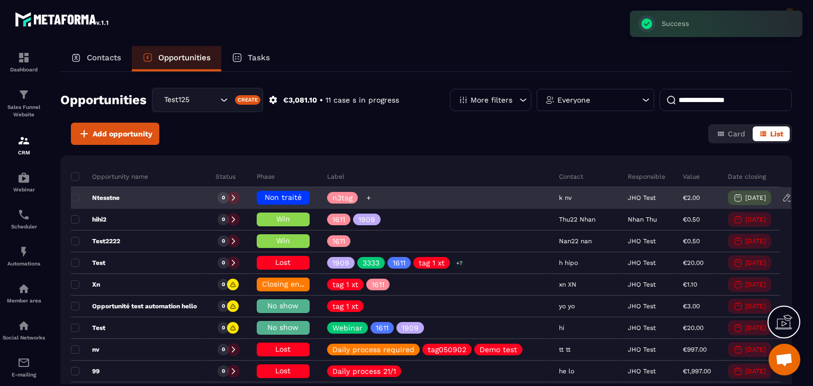
click at [370, 197] on icon at bounding box center [368, 198] width 7 height 7
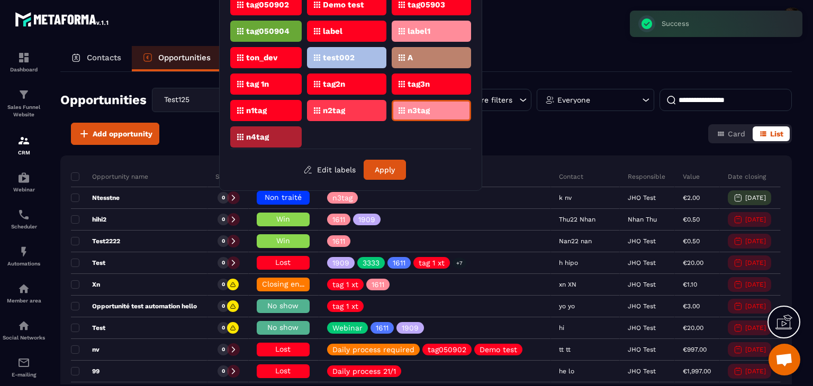
click at [276, 126] on div "n4tag" at bounding box center [265, 136] width 71 height 21
click at [393, 162] on button "Apply" at bounding box center [384, 170] width 42 height 20
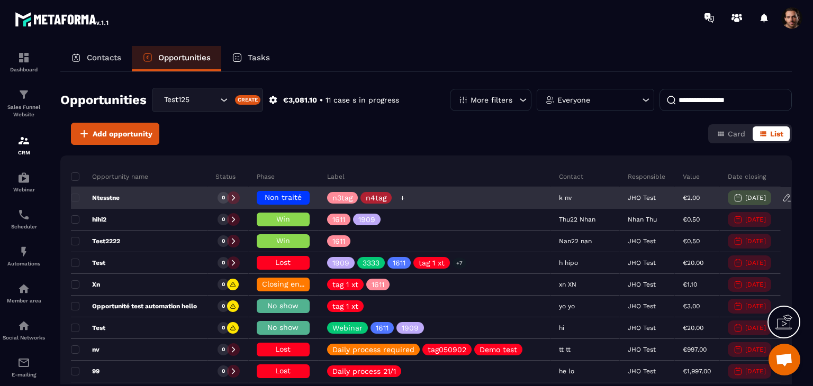
click at [406, 194] on div at bounding box center [403, 198] width 12 height 12
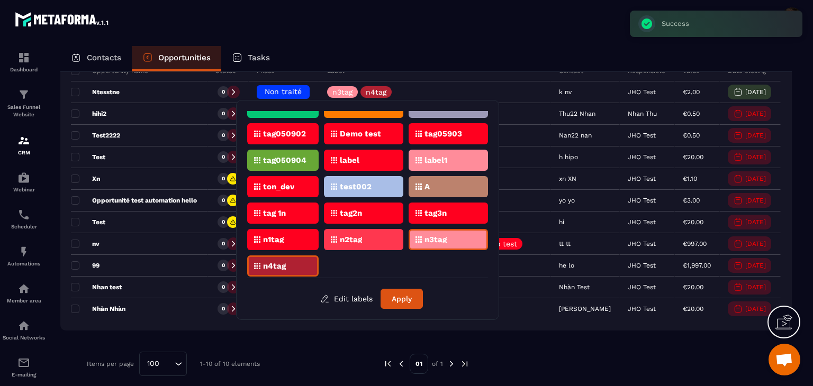
click at [351, 242] on div "n2tag" at bounding box center [363, 239] width 79 height 21
drag, startPoint x: 299, startPoint y: 242, endPoint x: 295, endPoint y: 238, distance: 6.0
click at [299, 243] on div "n1tag" at bounding box center [282, 239] width 71 height 21
drag, startPoint x: 292, startPoint y: 215, endPoint x: 300, endPoint y: 216, distance: 8.5
click at [293, 215] on div "tag 1n" at bounding box center [282, 213] width 71 height 21
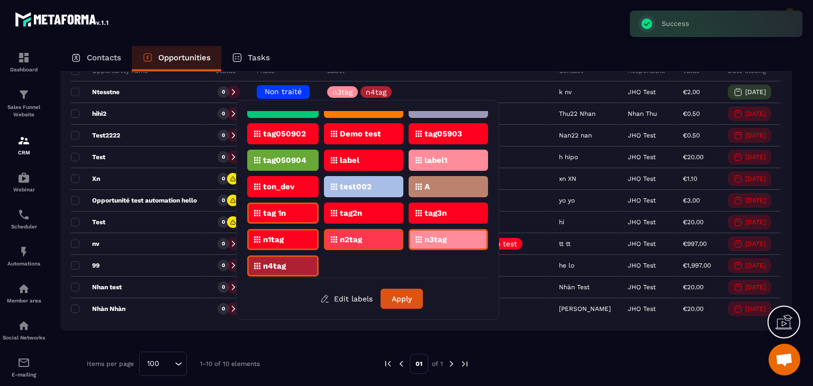
click at [360, 209] on p "tag2n" at bounding box center [351, 212] width 22 height 7
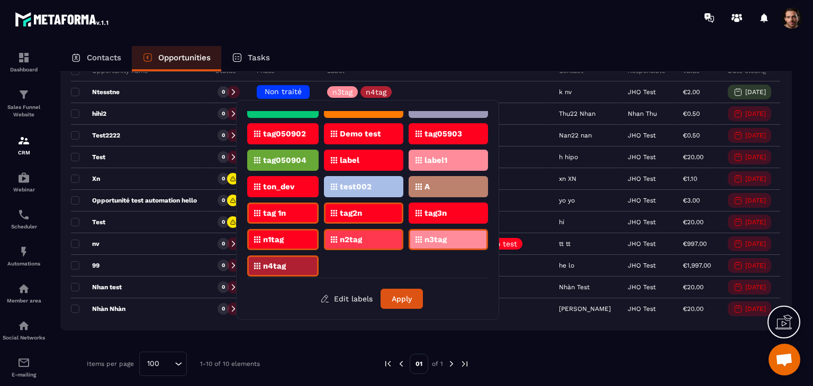
click at [432, 215] on div "tag3n" at bounding box center [447, 213] width 79 height 21
click at [459, 150] on div "label1" at bounding box center [447, 160] width 79 height 21
click at [370, 155] on div "label" at bounding box center [363, 160] width 79 height 21
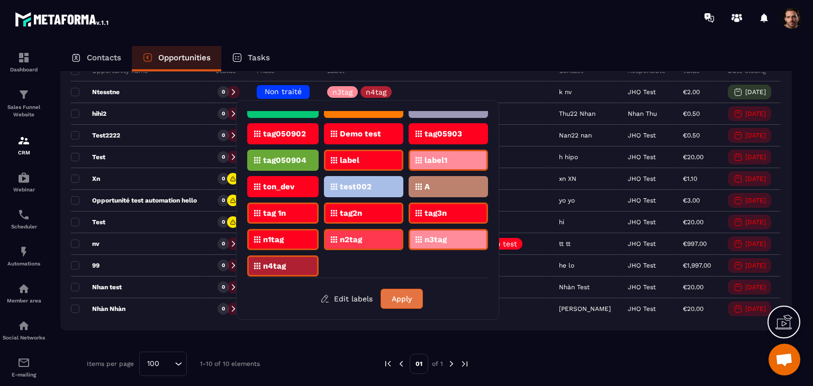
click at [402, 298] on button "Apply" at bounding box center [401, 299] width 42 height 20
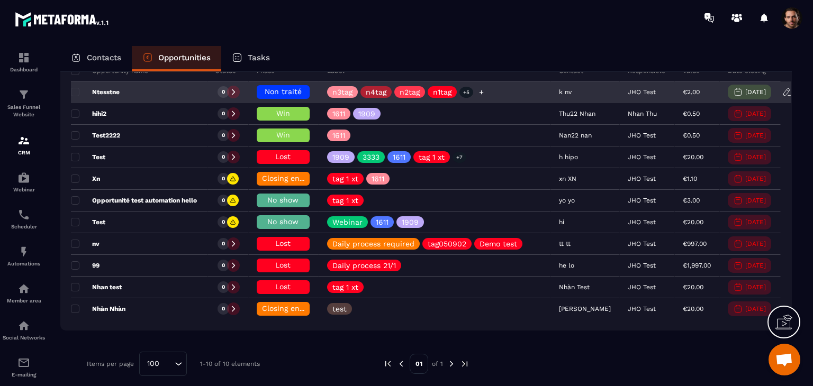
scroll to position [0, 0]
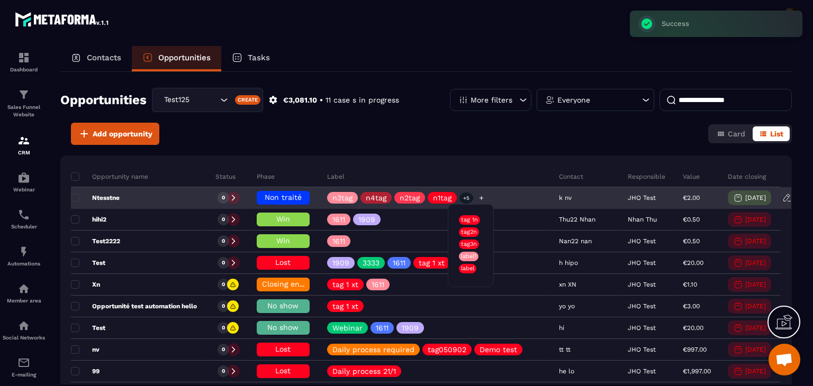
click at [469, 202] on p "+5" at bounding box center [466, 198] width 14 height 11
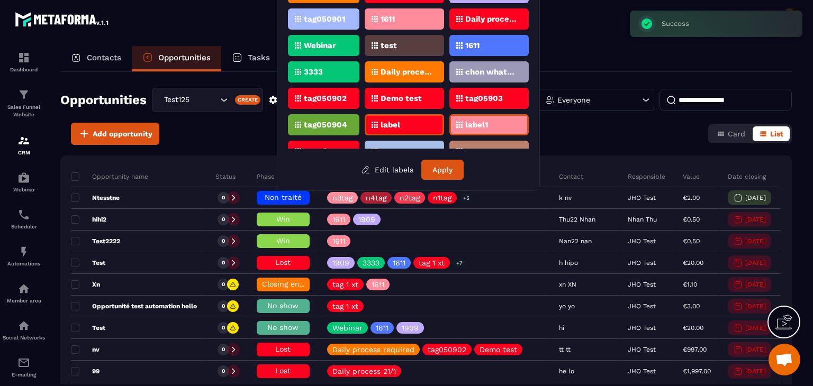
click at [606, 51] on div "Contacts Opportunities Tasks" at bounding box center [425, 58] width 731 height 25
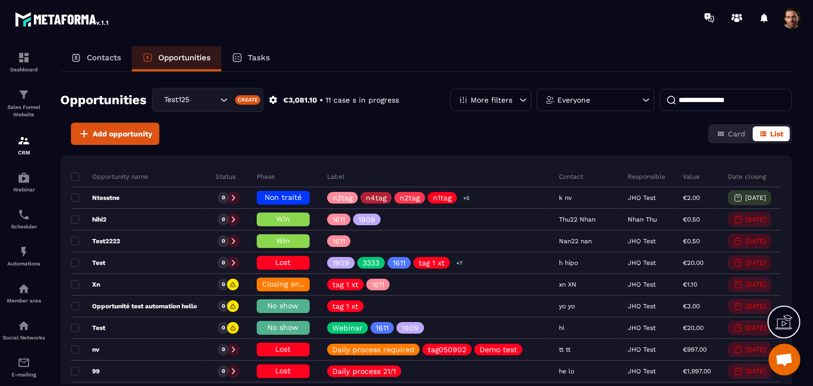
drag, startPoint x: 83, startPoint y: 51, endPoint x: 92, endPoint y: 68, distance: 18.5
click at [83, 51] on div "Contacts" at bounding box center [95, 58] width 71 height 25
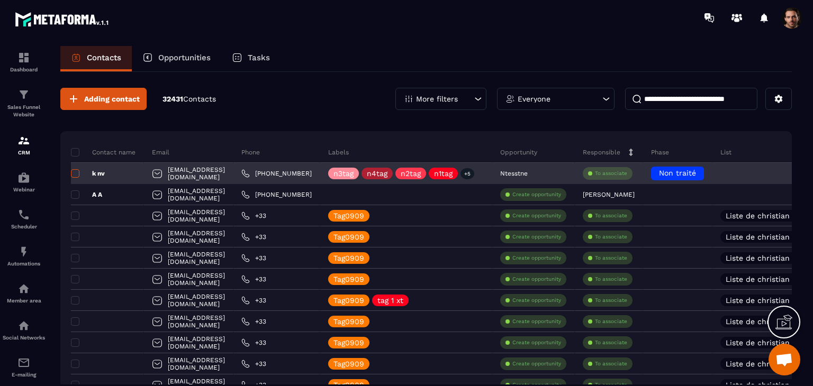
click at [72, 171] on span at bounding box center [75, 173] width 8 height 8
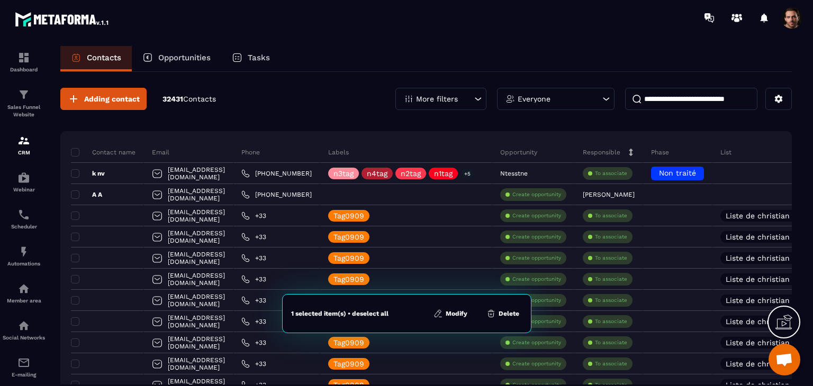
click at [508, 314] on button "Delete" at bounding box center [502, 313] width 39 height 11
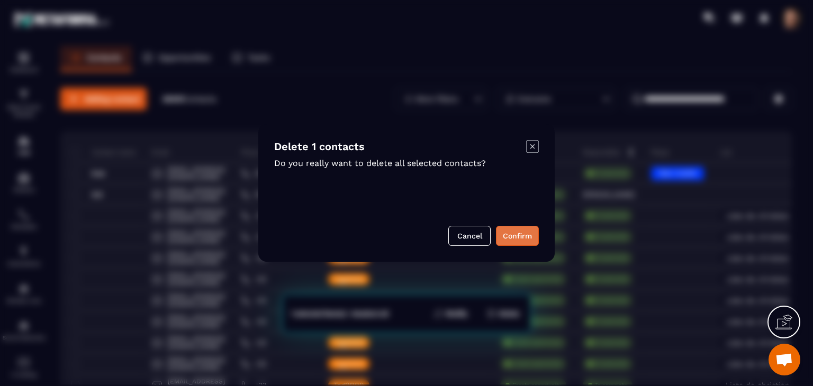
click at [512, 238] on button "Confirm" at bounding box center [517, 236] width 43 height 20
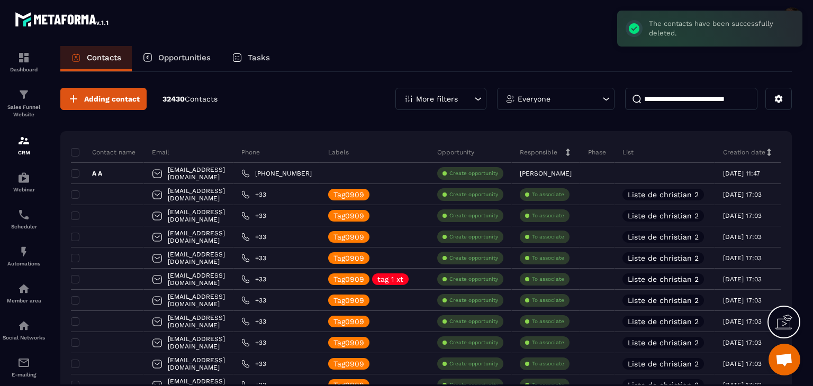
click at [157, 56] on div "Opportunities" at bounding box center [176, 58] width 89 height 25
